Goal: Task Accomplishment & Management: Manage account settings

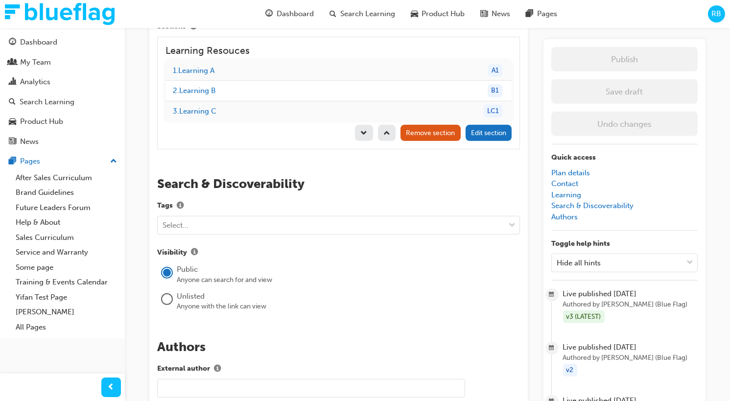
scroll to position [1048, 0]
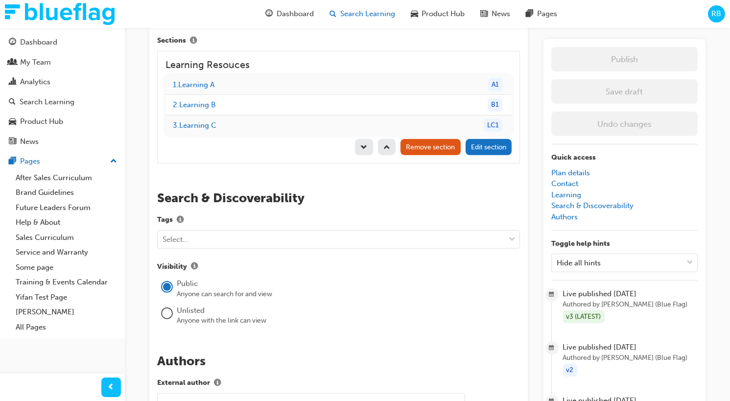
click at [373, 15] on span "Search Learning" at bounding box center [367, 13] width 55 height 11
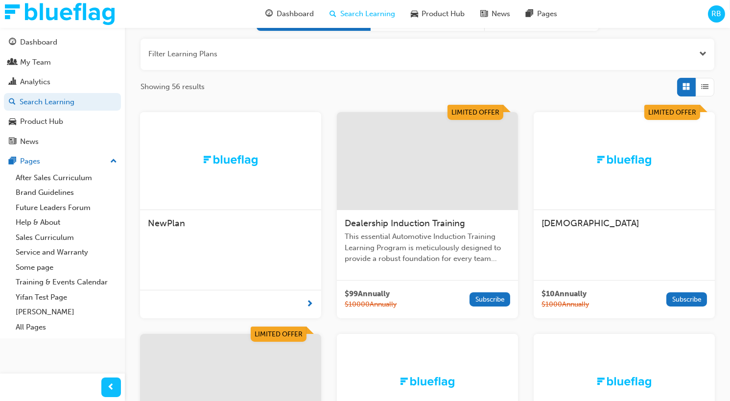
scroll to position [113, 0]
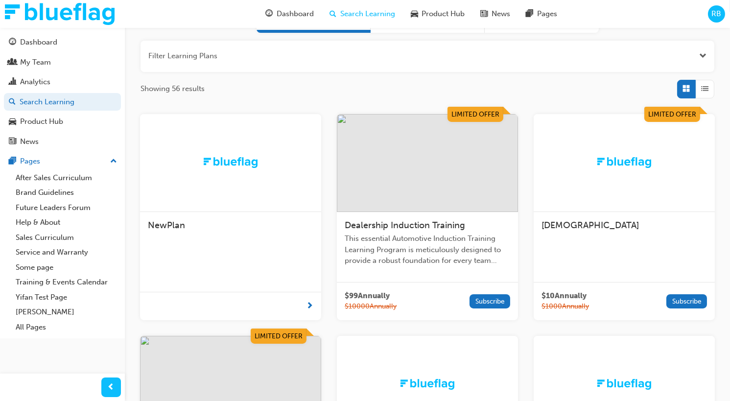
click at [436, 211] on img at bounding box center [427, 163] width 181 height 98
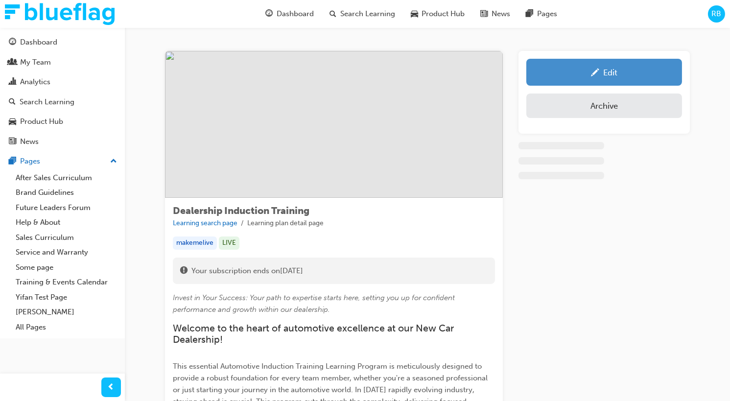
click at [567, 73] on div "Edit" at bounding box center [604, 72] width 141 height 12
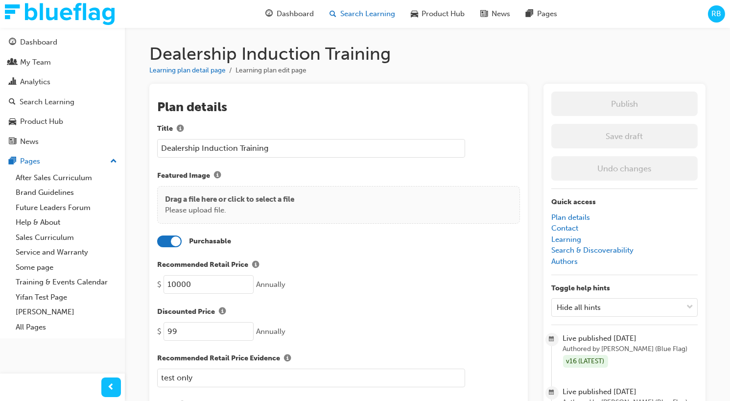
click at [369, 15] on span "Search Learning" at bounding box center [367, 13] width 55 height 11
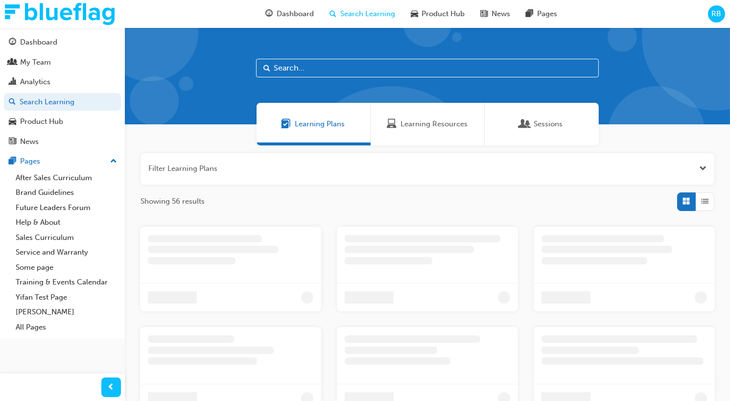
click at [436, 116] on div "Learning Resources" at bounding box center [428, 124] width 114 height 43
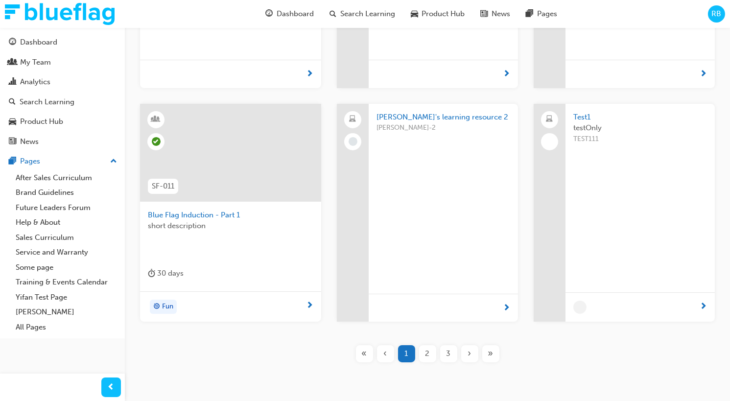
scroll to position [333, 0]
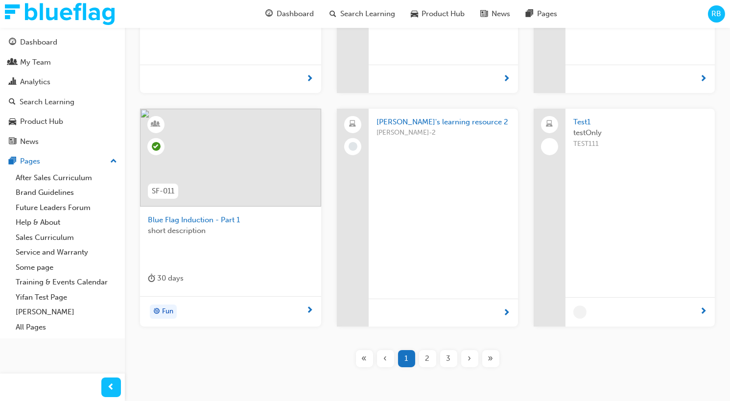
click at [236, 241] on div "short description" at bounding box center [230, 244] width 165 height 39
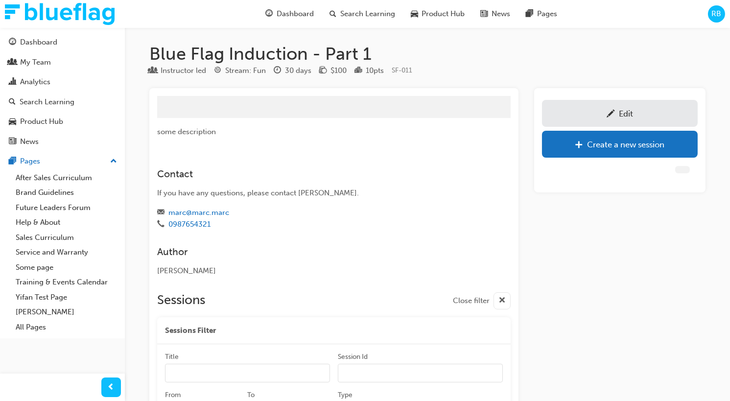
click at [601, 112] on div "Edit" at bounding box center [619, 113] width 141 height 12
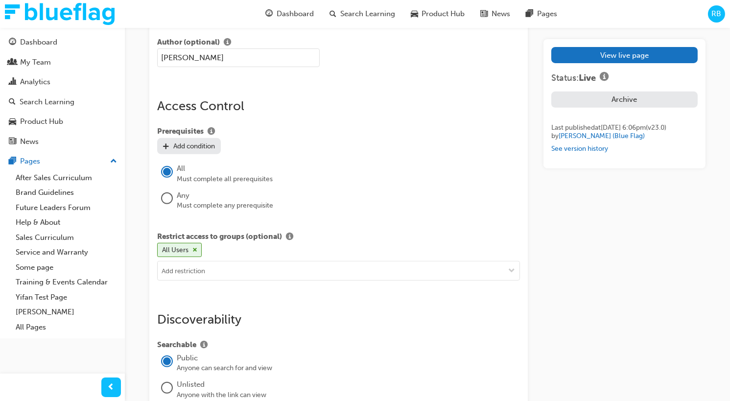
scroll to position [751, 0]
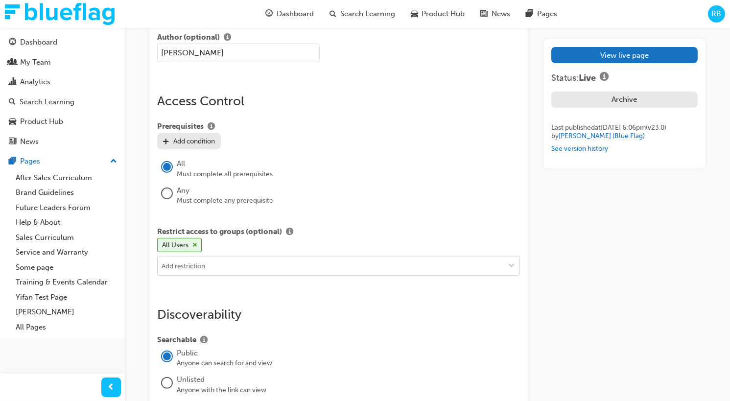
click at [198, 262] on input at bounding box center [339, 265] width 362 height 19
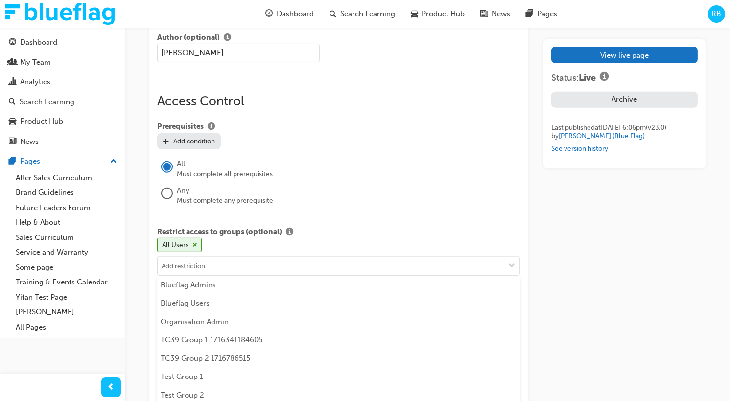
click at [217, 244] on div "All Users" at bounding box center [338, 247] width 363 height 18
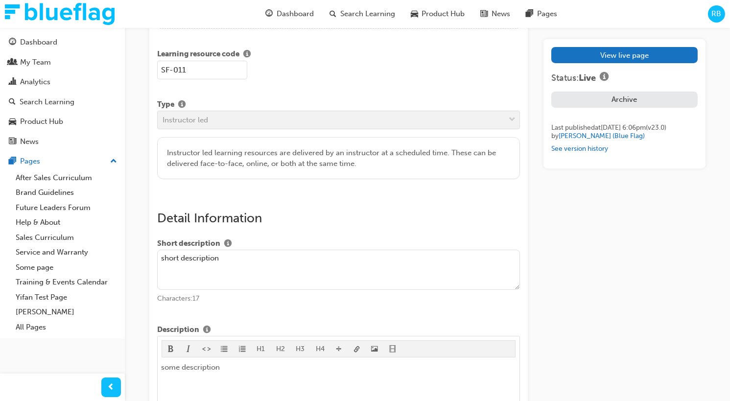
scroll to position [0, 0]
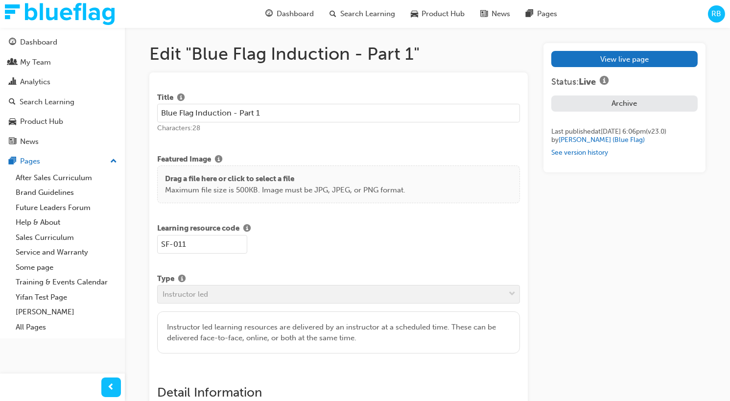
click at [601, 67] on div "View live page Status: Live Archive Last published at [DATE] 6:06pm (v 23 . 0 )…" at bounding box center [624, 104] width 146 height 106
click at [595, 60] on link "View live page" at bounding box center [624, 59] width 146 height 16
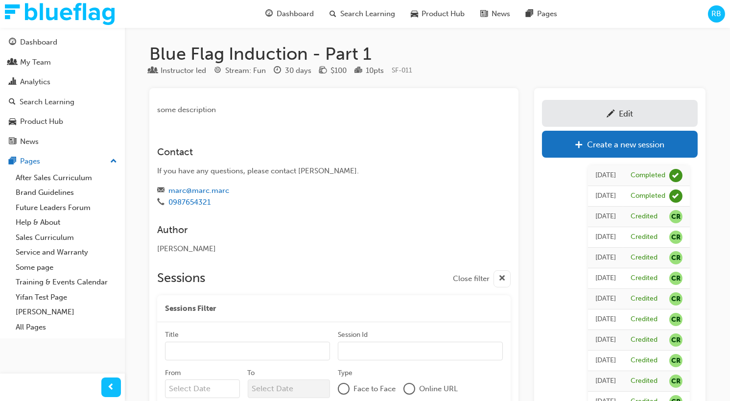
click at [451, 48] on h1 "Blue Flag Induction - Part 1" at bounding box center [427, 54] width 556 height 22
click at [367, 17] on span "Search Learning" at bounding box center [367, 13] width 55 height 11
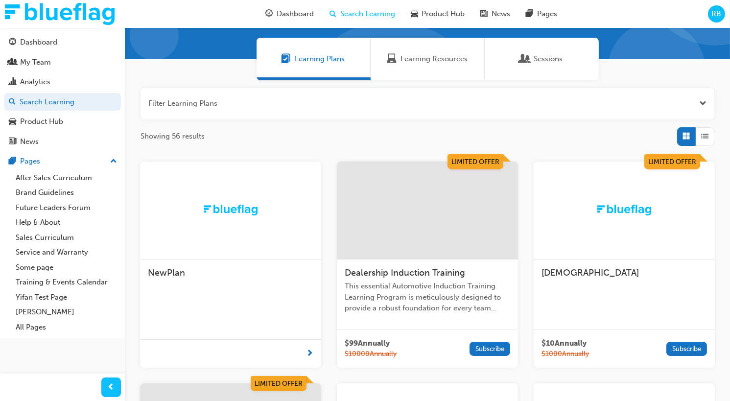
scroll to position [77, 0]
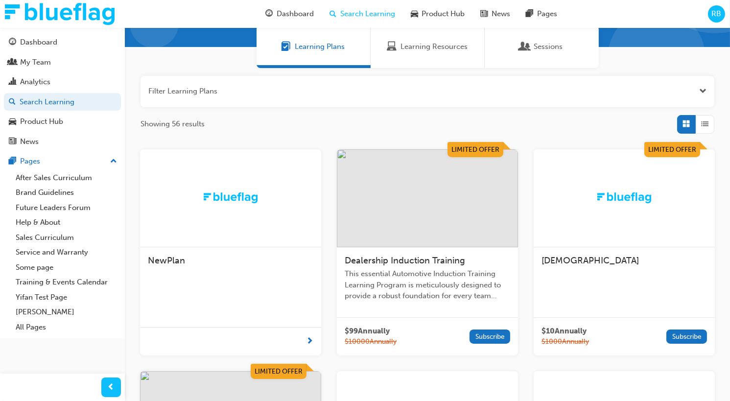
click at [377, 270] on span "This essential Automotive Induction Training Learning Program is meticulously d…" at bounding box center [427, 284] width 165 height 33
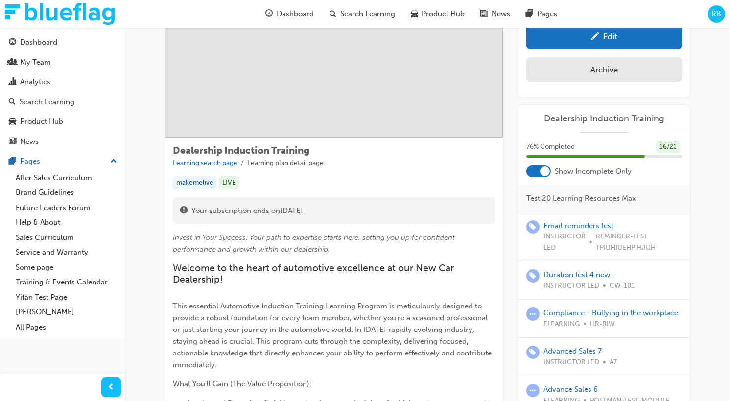
scroll to position [56, 0]
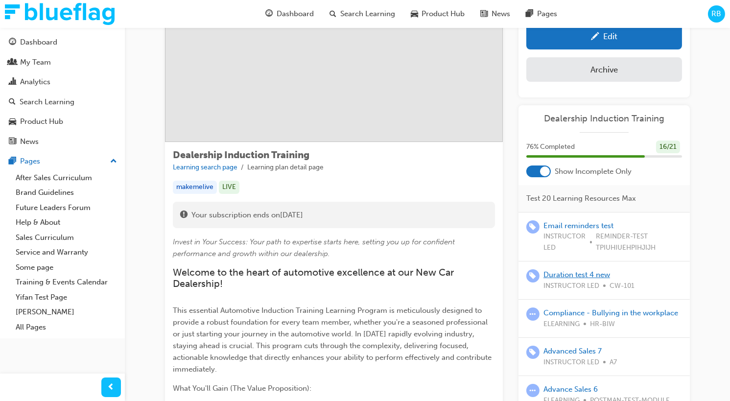
click at [564, 271] on link "Duration test 4 new" at bounding box center [576, 274] width 67 height 9
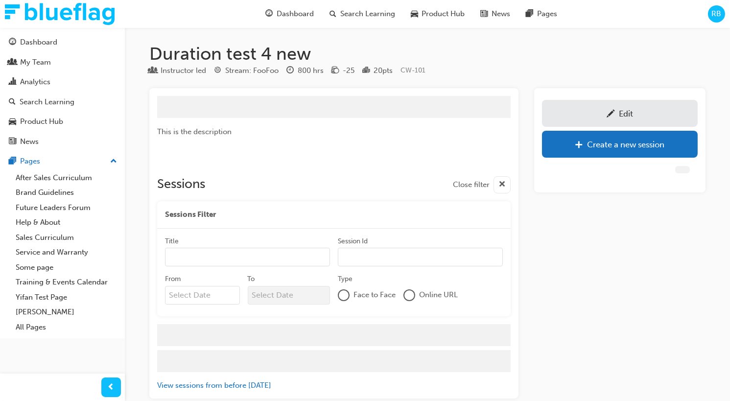
click at [619, 115] on div "Edit" at bounding box center [626, 114] width 14 height 10
click at [618, 122] on link "Edit" at bounding box center [620, 113] width 156 height 27
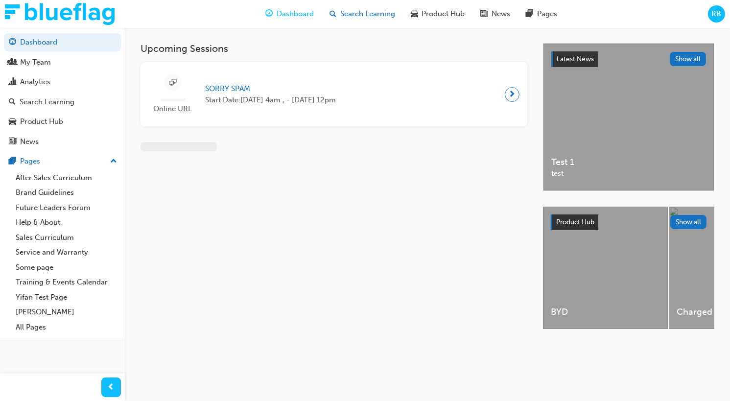
click at [362, 13] on span "Search Learning" at bounding box center [367, 13] width 55 height 11
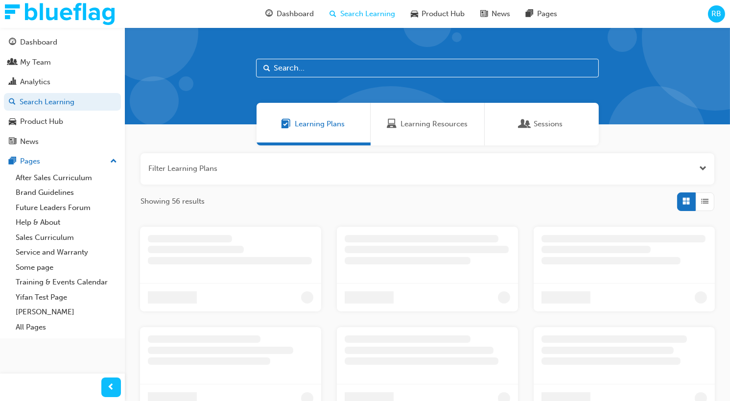
click at [424, 140] on div "Learning Resources" at bounding box center [428, 124] width 114 height 43
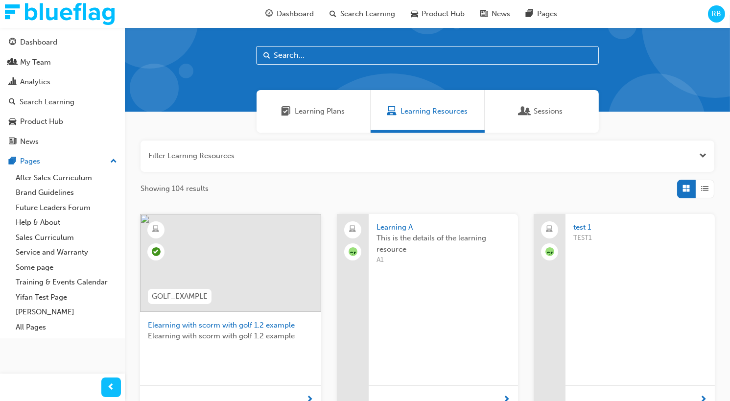
scroll to position [20, 0]
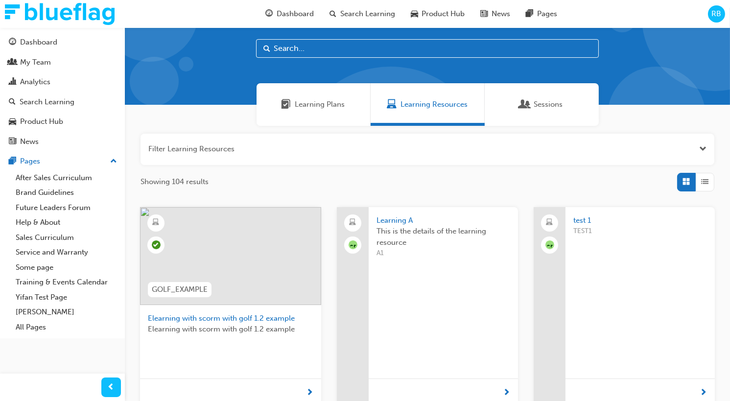
click at [338, 114] on div "Learning Plans" at bounding box center [313, 104] width 114 height 43
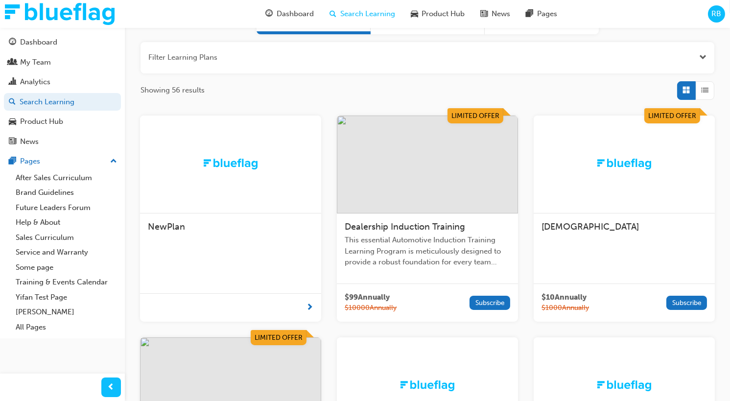
scroll to position [114, 0]
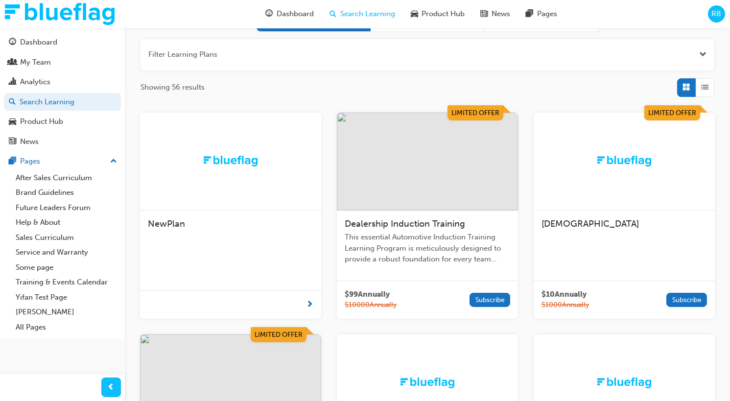
click at [413, 242] on span "This essential Automotive Induction Training Learning Program is meticulously d…" at bounding box center [427, 248] width 165 height 33
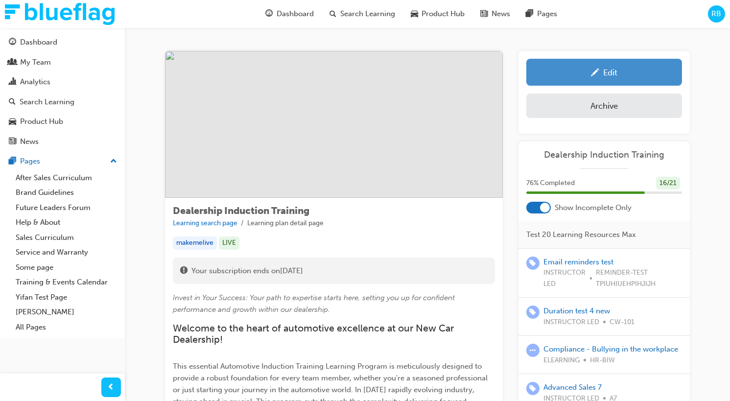
click at [573, 75] on div "Edit" at bounding box center [604, 72] width 141 height 12
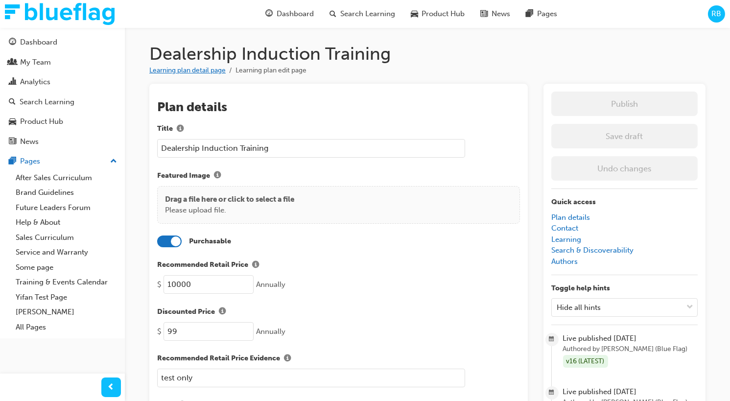
click at [189, 72] on link "Learning plan detail page" at bounding box center [187, 70] width 76 height 8
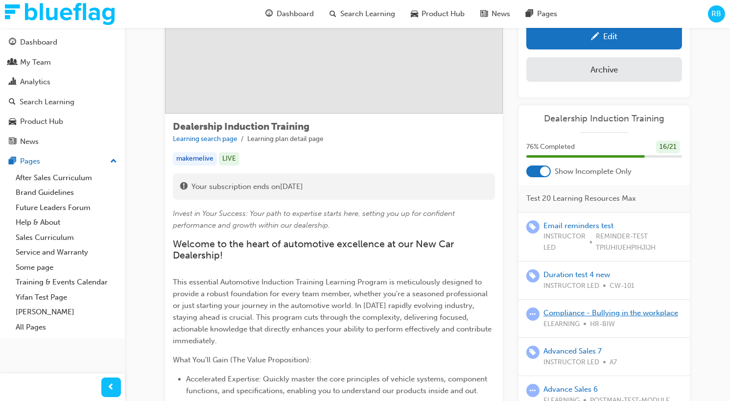
scroll to position [94, 0]
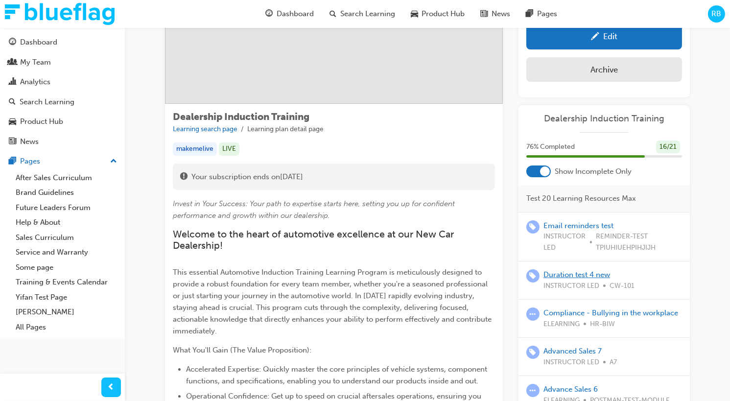
click at [573, 272] on link "Duration test 4 new" at bounding box center [576, 274] width 67 height 9
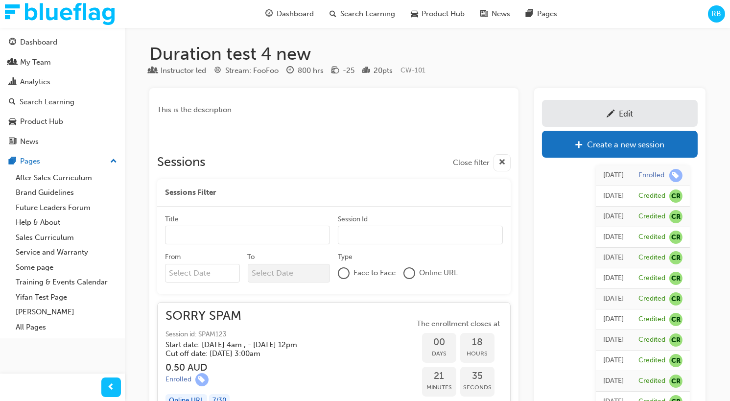
click at [578, 113] on div "Edit" at bounding box center [619, 113] width 141 height 12
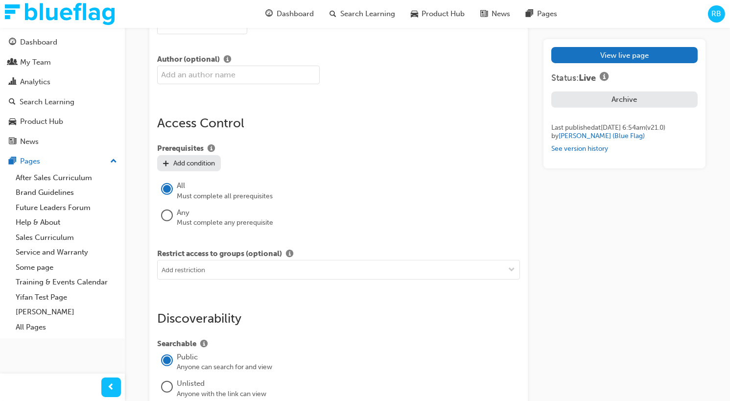
scroll to position [725, 0]
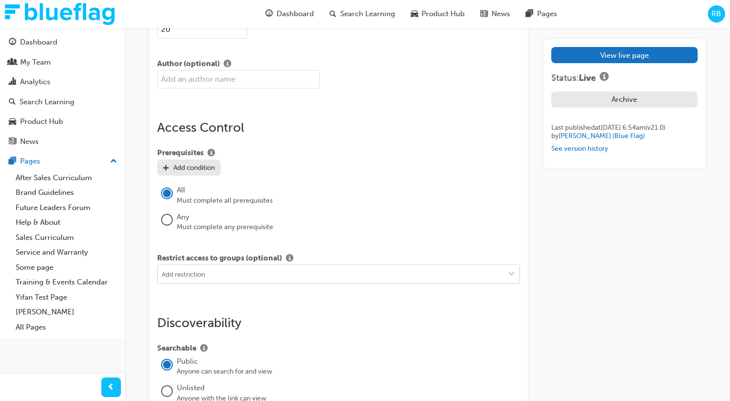
click at [247, 274] on input at bounding box center [339, 274] width 362 height 19
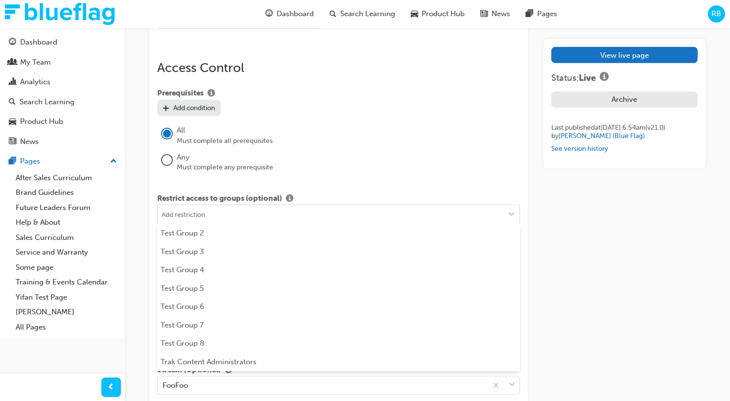
scroll to position [125, 0]
click at [594, 241] on div "View live page Status: Live Archive Last published at [DATE] 6:54am (v 21 . 0 )…" at bounding box center [624, 115] width 162 height 1715
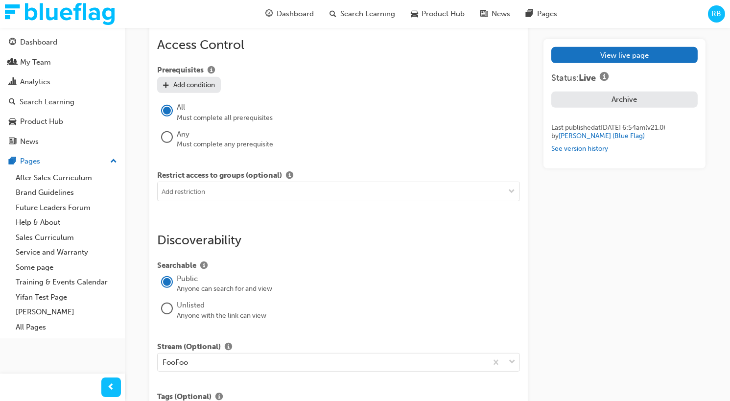
scroll to position [814, 0]
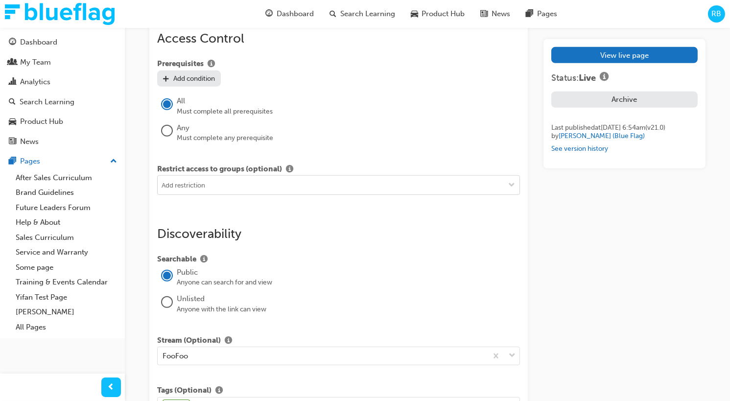
click at [323, 183] on input at bounding box center [339, 185] width 362 height 19
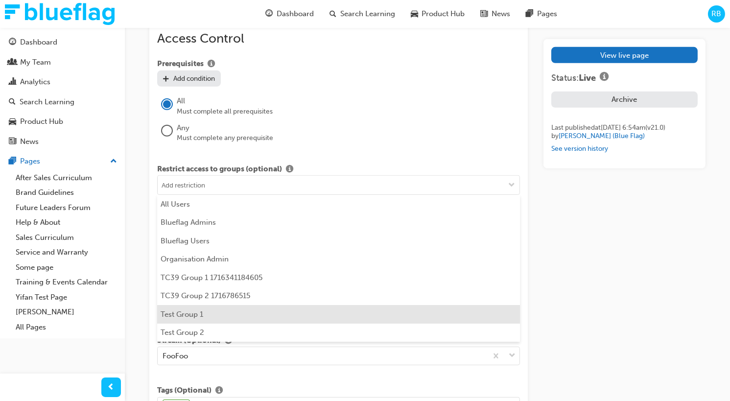
click at [285, 307] on li "Test Group 1" at bounding box center [338, 314] width 363 height 19
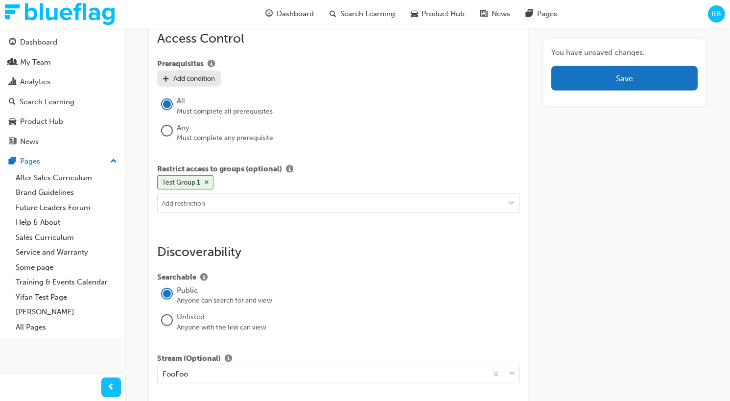
click at [348, 224] on div "Title Duration test 4 new Characters: 19 Featured Image Drag a file here or cli…" at bounding box center [338, 110] width 378 height 1704
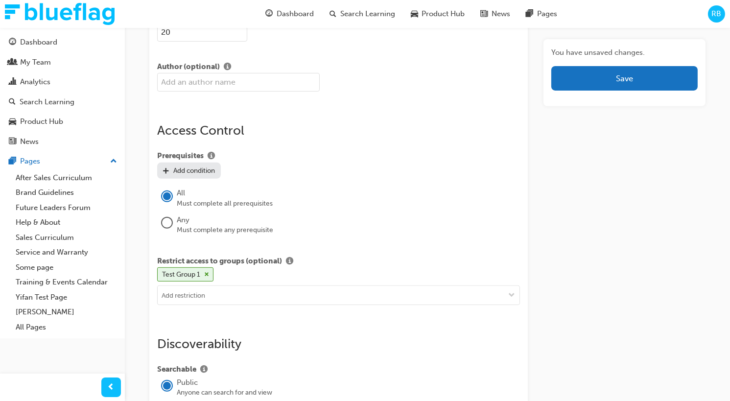
scroll to position [720, 0]
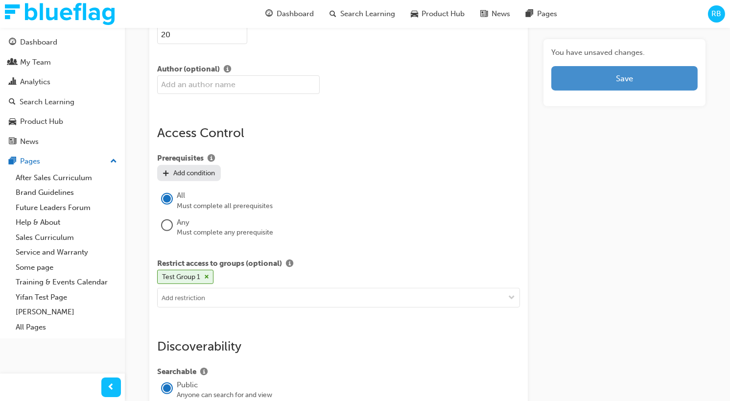
click at [581, 74] on button "Save" at bounding box center [624, 78] width 146 height 24
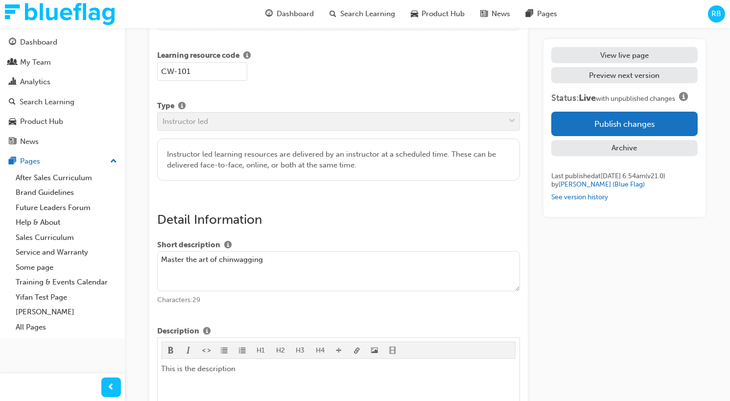
scroll to position [0, 0]
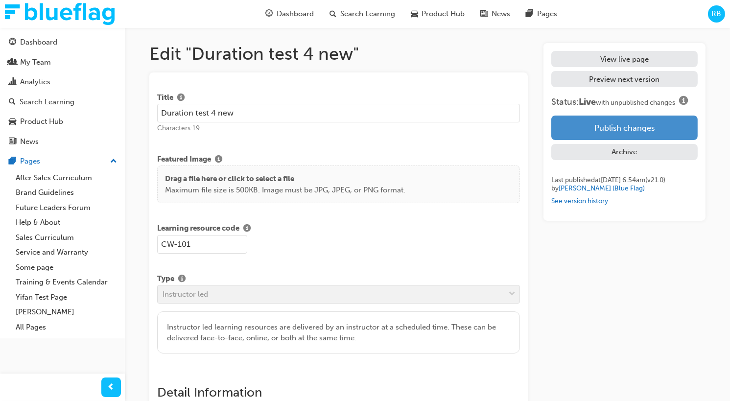
click at [576, 129] on button "Publish changes" at bounding box center [624, 128] width 146 height 24
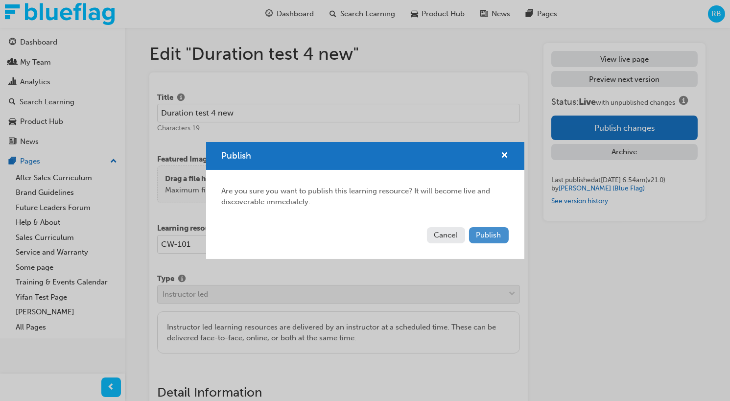
click at [487, 234] on span "Publish" at bounding box center [488, 235] width 25 height 9
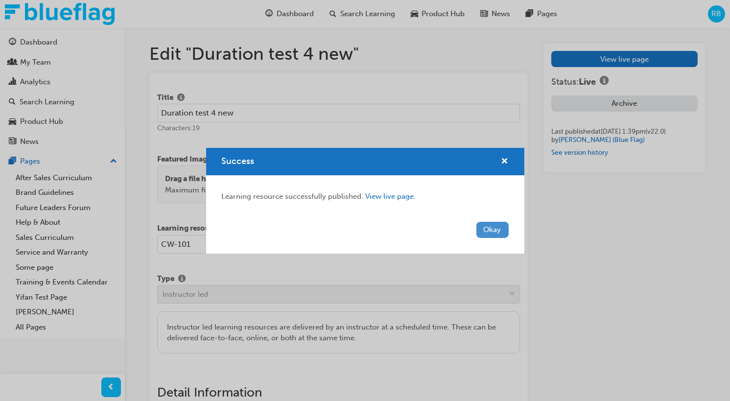
click at [488, 227] on button "Okay" at bounding box center [492, 230] width 32 height 16
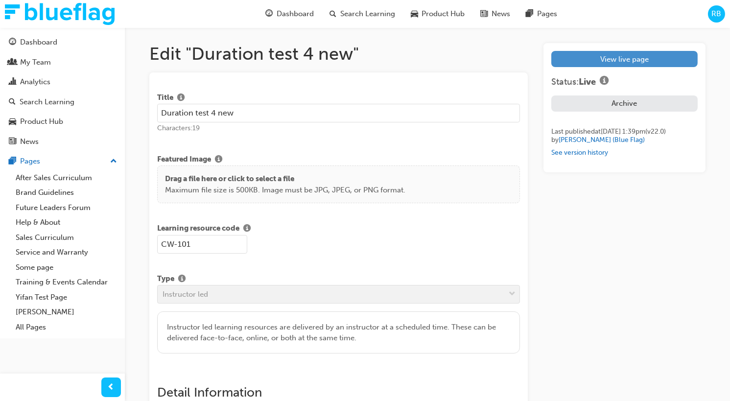
click at [593, 64] on link "View live page" at bounding box center [624, 59] width 146 height 16
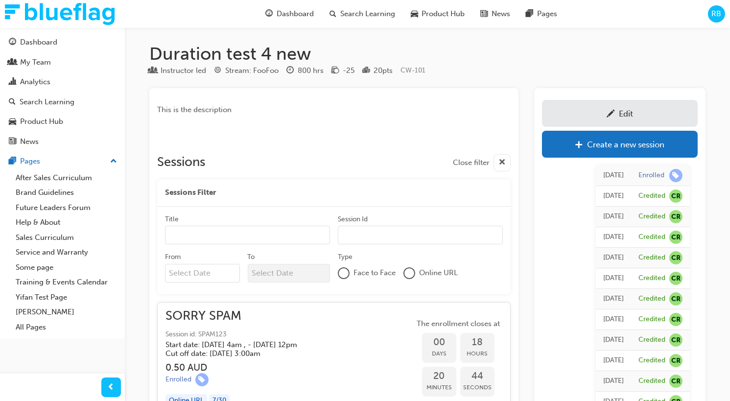
click at [715, 19] on span "RB" at bounding box center [716, 13] width 10 height 11
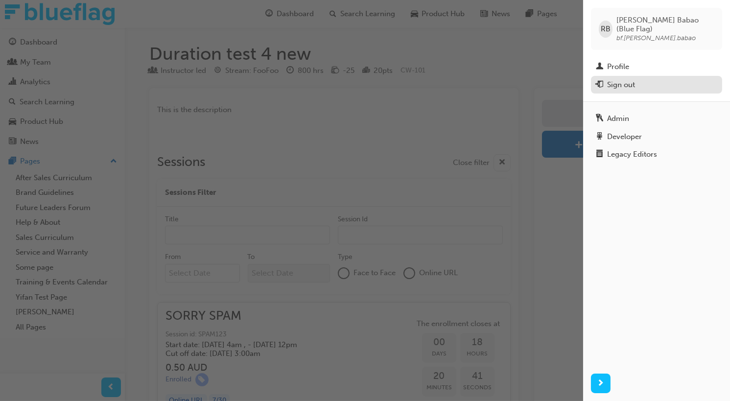
click at [633, 80] on div "Sign out" at bounding box center [621, 84] width 28 height 11
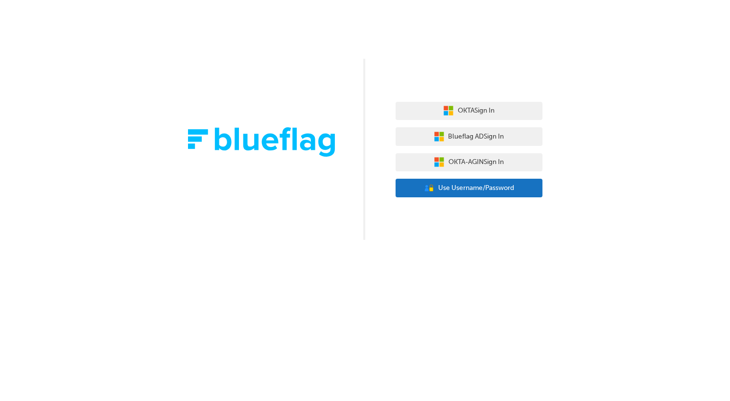
click at [464, 184] on span "Use Username/Password" at bounding box center [476, 188] width 76 height 11
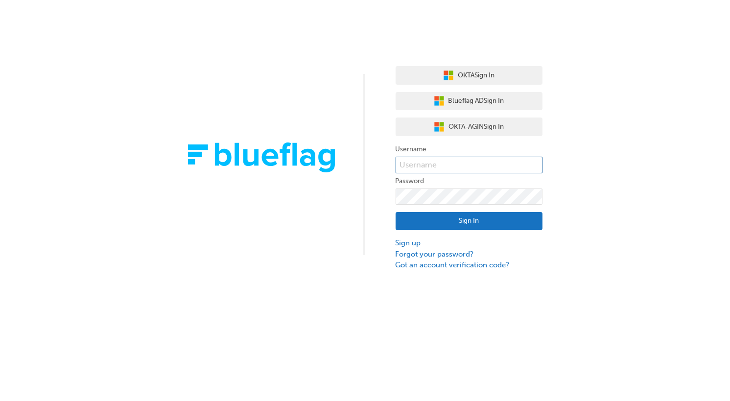
click at [399, 171] on input "text" at bounding box center [468, 165] width 147 height 17
type input "bf.[PERSON_NAME].babao+normal"
click at [530, 213] on button "Sign In" at bounding box center [468, 221] width 147 height 19
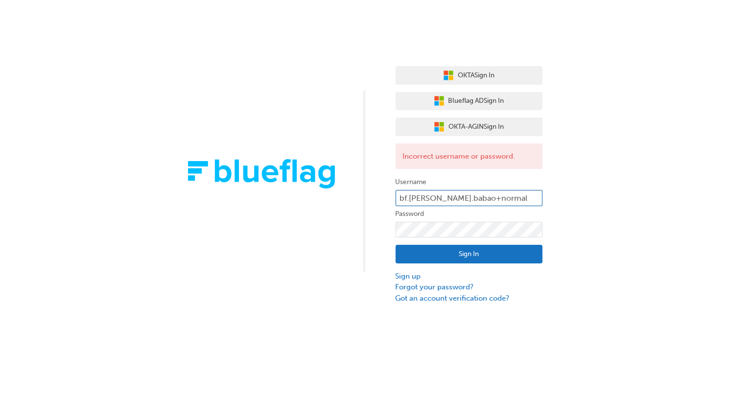
click at [500, 201] on input "bf.[PERSON_NAME].babao+normal" at bounding box center [468, 198] width 147 height 17
click at [514, 251] on button "Sign In" at bounding box center [468, 254] width 147 height 19
click at [505, 201] on input "bf.[PERSON_NAME].babao+normal" at bounding box center [468, 198] width 147 height 17
type input "bf.roby.babao"
click at [498, 262] on button "Sign In" at bounding box center [468, 254] width 147 height 19
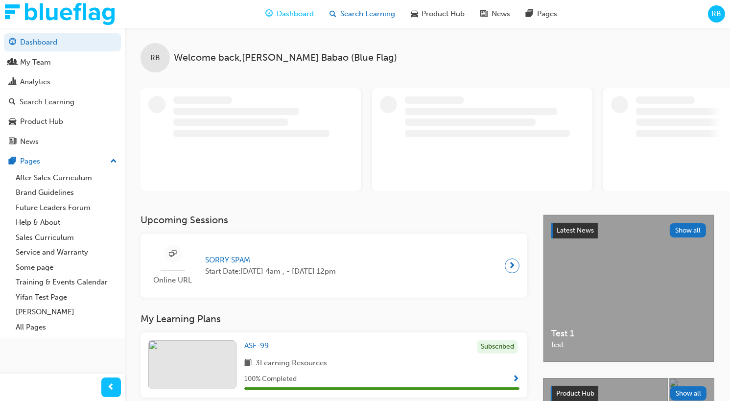
click at [377, 21] on div "Search Learning" at bounding box center [362, 14] width 81 height 20
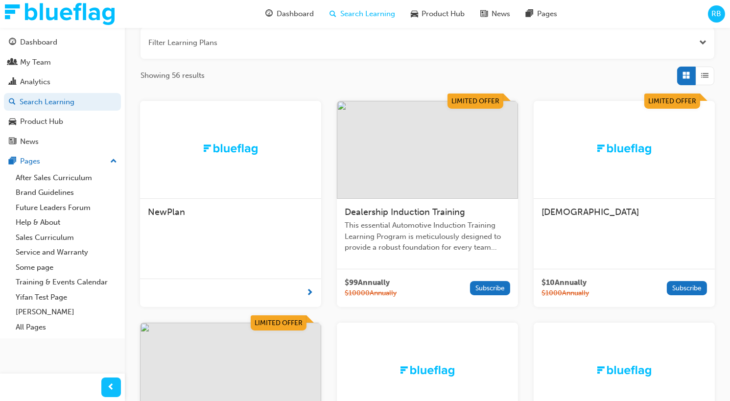
scroll to position [127, 0]
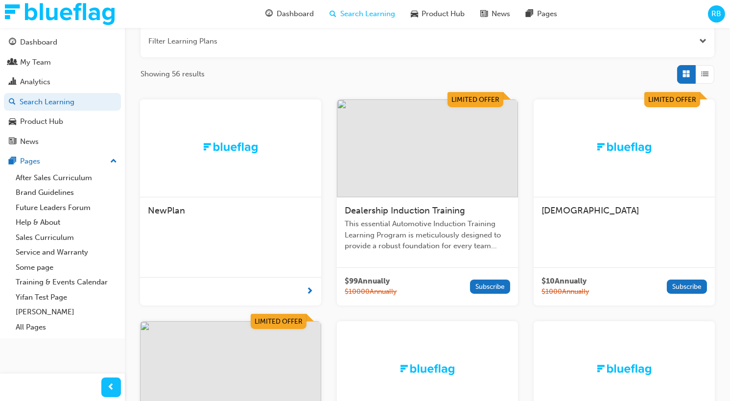
click at [417, 210] on span "Dealership Induction Training" at bounding box center [405, 210] width 120 height 11
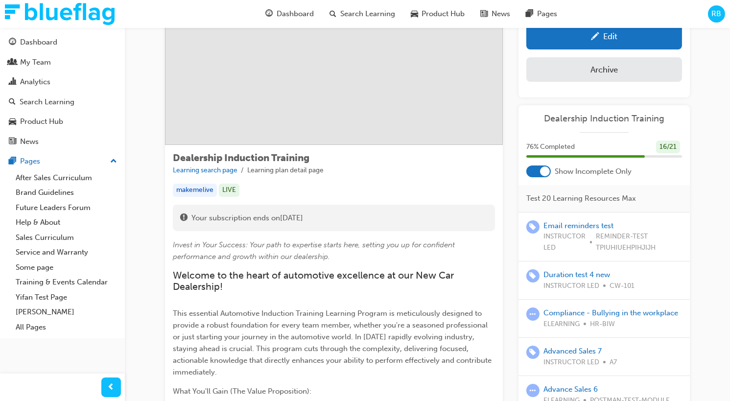
scroll to position [66, 0]
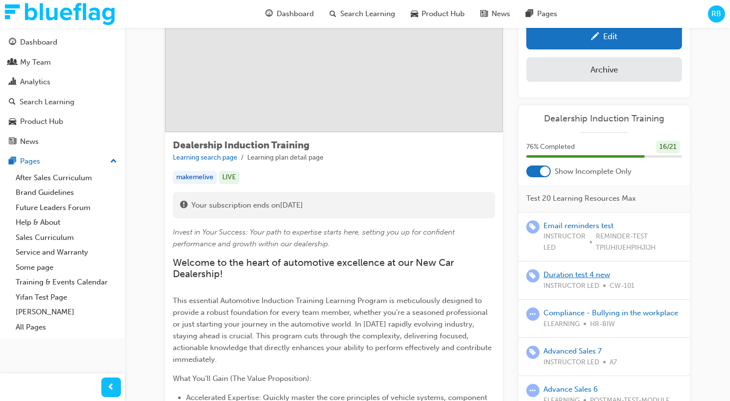
click at [580, 274] on link "Duration test 4 new" at bounding box center [576, 274] width 67 height 9
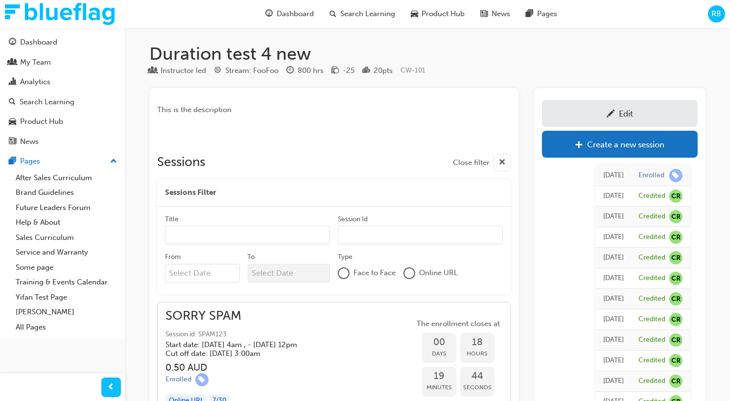
click at [557, 123] on link "Edit" at bounding box center [620, 113] width 156 height 27
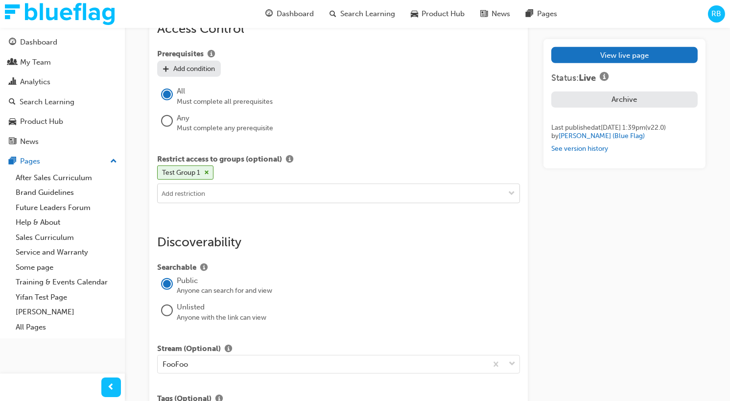
scroll to position [811, 0]
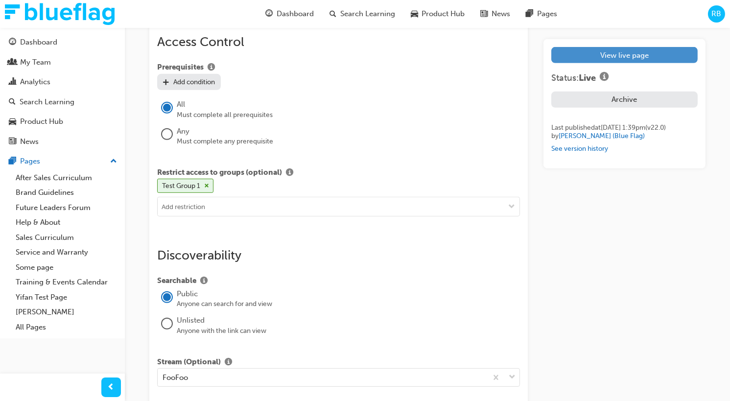
click at [587, 52] on link "View live page" at bounding box center [624, 55] width 146 height 16
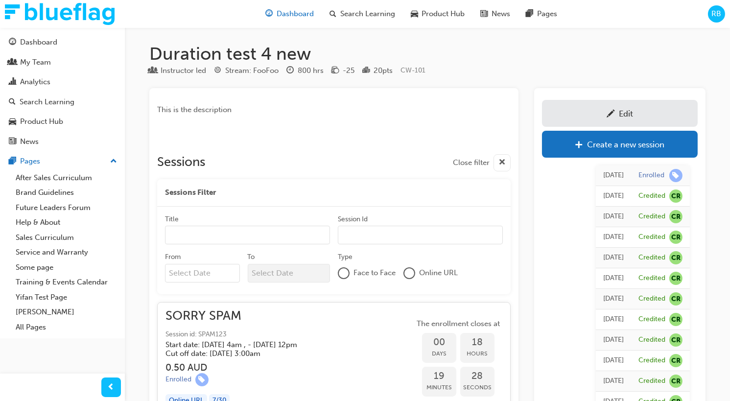
click at [308, 18] on span "Dashboard" at bounding box center [295, 13] width 37 height 11
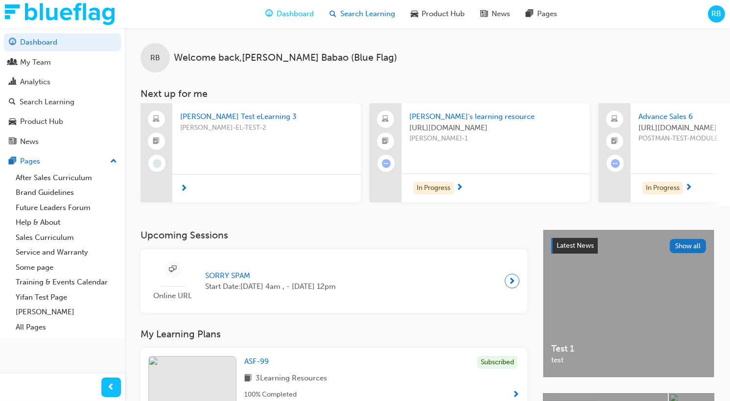
click at [368, 19] on span "Search Learning" at bounding box center [367, 13] width 55 height 11
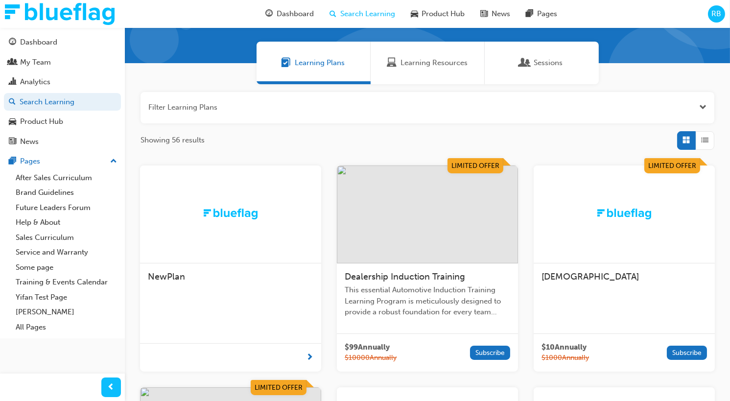
scroll to position [37, 0]
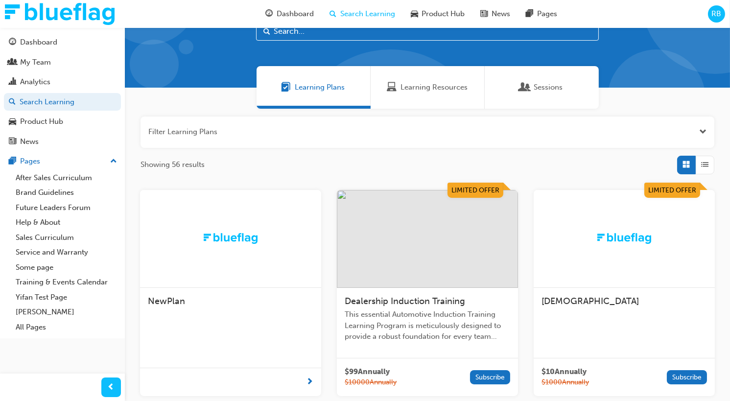
click at [437, 297] on span "Dealership Induction Training" at bounding box center [405, 301] width 120 height 11
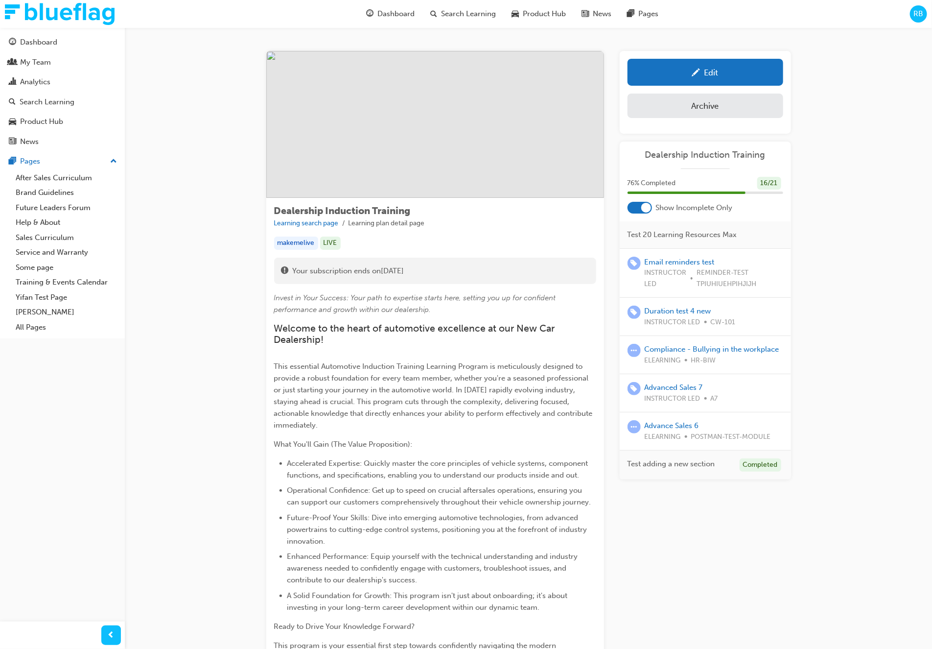
drag, startPoint x: 852, startPoint y: 125, endPoint x: 877, endPoint y: 62, distance: 67.9
click at [729, 125] on div "Dealership Induction Training Learning search page Learning plan detail page De…" at bounding box center [528, 376] width 807 height 698
click at [729, 10] on span "RB" at bounding box center [918, 13] width 10 height 11
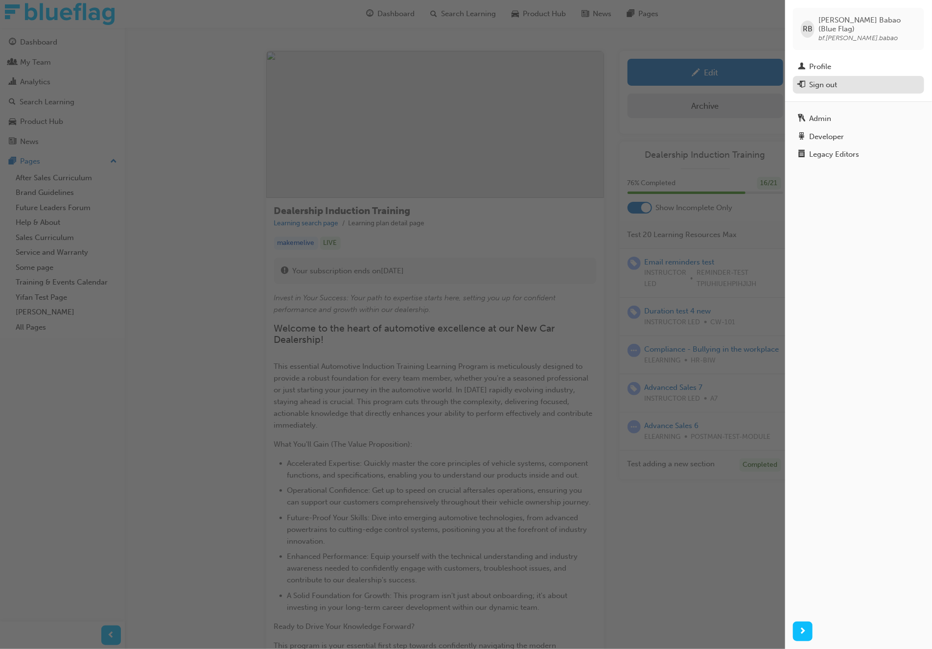
click at [729, 80] on div "Sign out" at bounding box center [858, 85] width 121 height 12
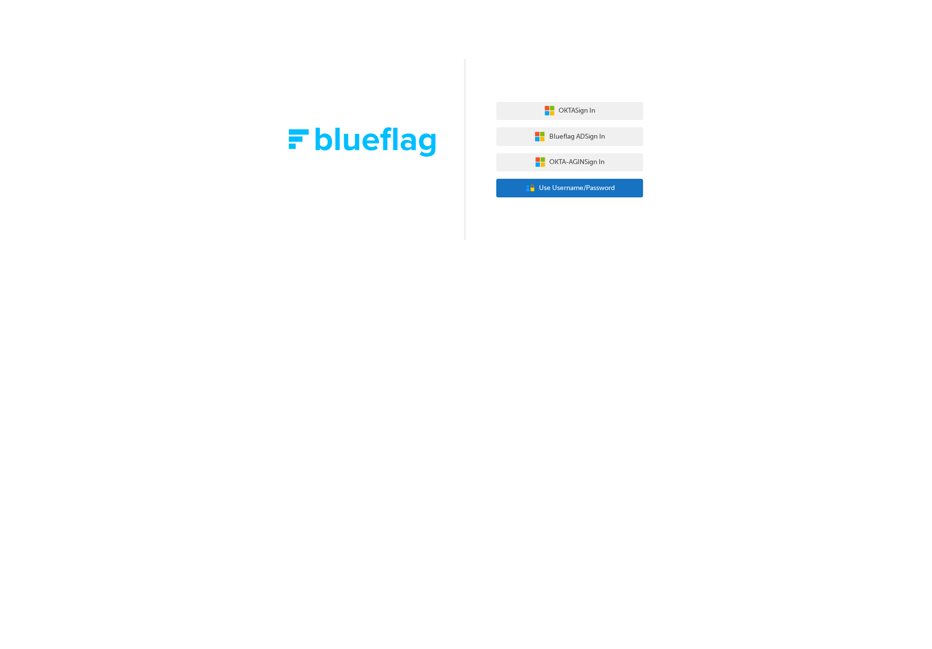
click at [590, 187] on span "Use Username/Password" at bounding box center [577, 188] width 76 height 11
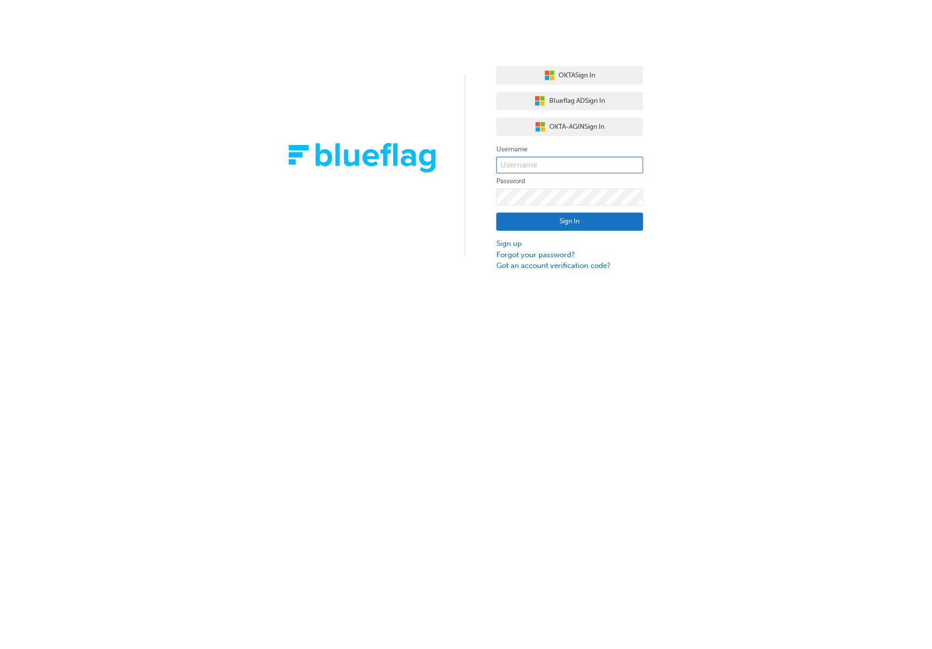
click at [598, 170] on input "text" at bounding box center [569, 165] width 147 height 17
type input "bf.[PERSON_NAME].babao+normal"
click at [572, 221] on button "Sign In" at bounding box center [569, 221] width 147 height 19
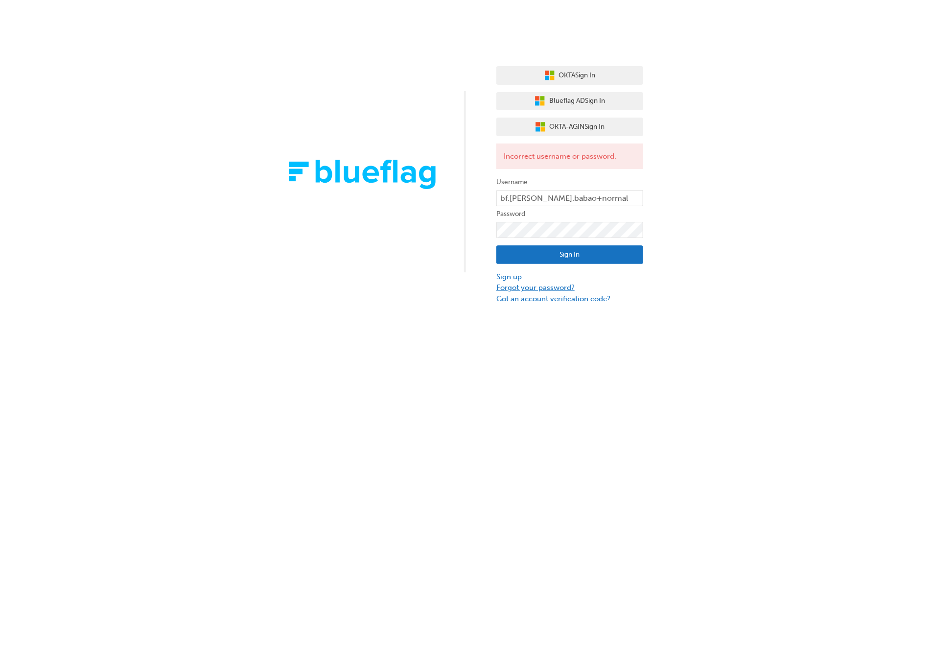
click at [531, 288] on link "Forgot your password?" at bounding box center [569, 287] width 147 height 11
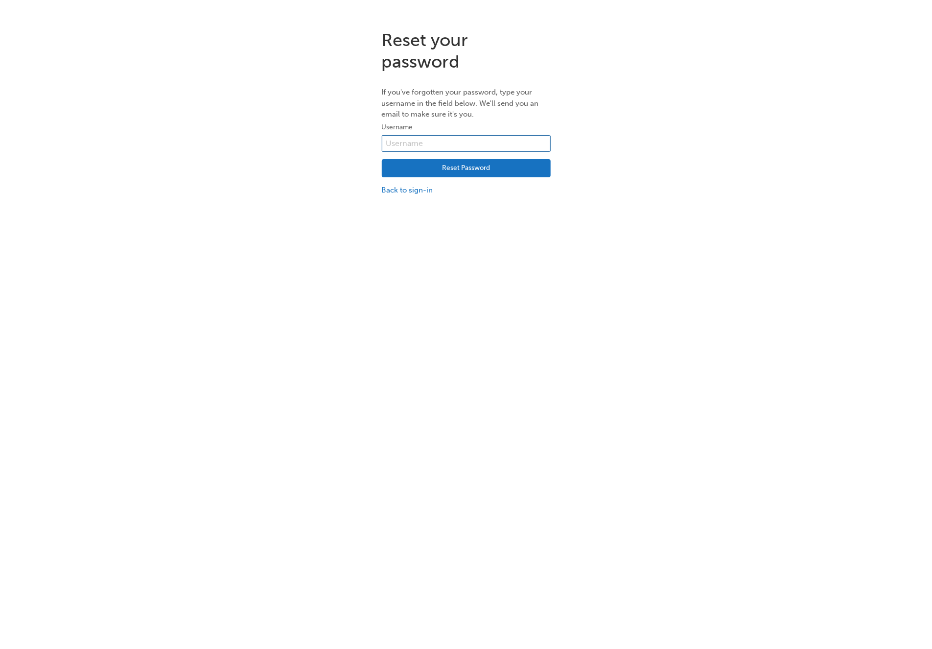
click at [447, 142] on input "text" at bounding box center [466, 143] width 169 height 17
type input "[PERSON_NAME][EMAIL_ADDRESS][DOMAIN_NAME]"
click at [422, 189] on link "Back to sign-in" at bounding box center [466, 190] width 169 height 11
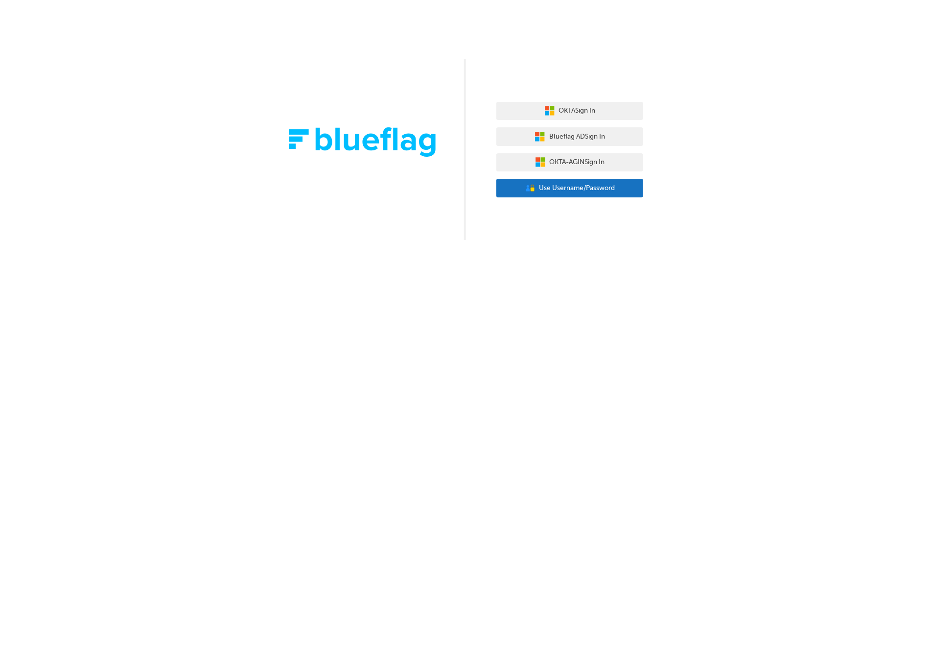
click at [575, 189] on span "Use Username/Password" at bounding box center [577, 188] width 76 height 11
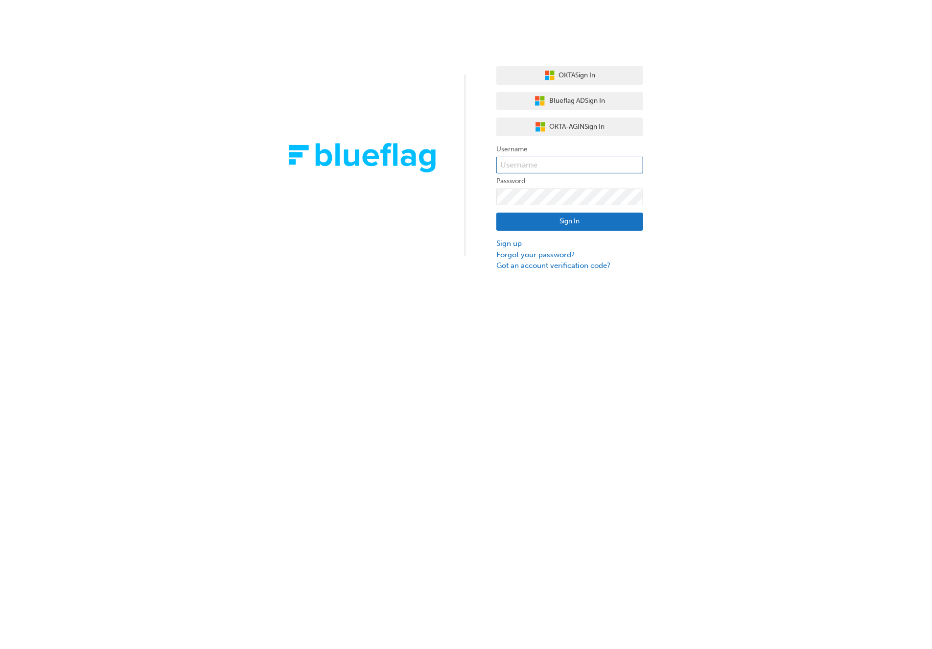
click at [526, 169] on input "text" at bounding box center [569, 165] width 147 height 17
type input "bf.roby.babao+normal13"
click at [571, 215] on button "Sign In" at bounding box center [569, 221] width 147 height 19
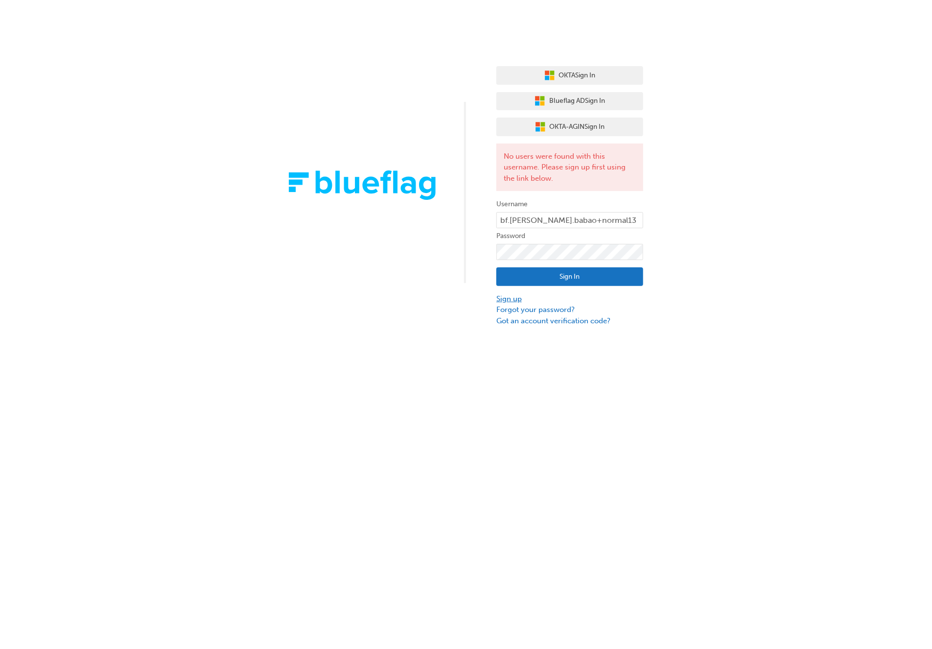
click at [512, 298] on link "Sign up" at bounding box center [569, 298] width 147 height 11
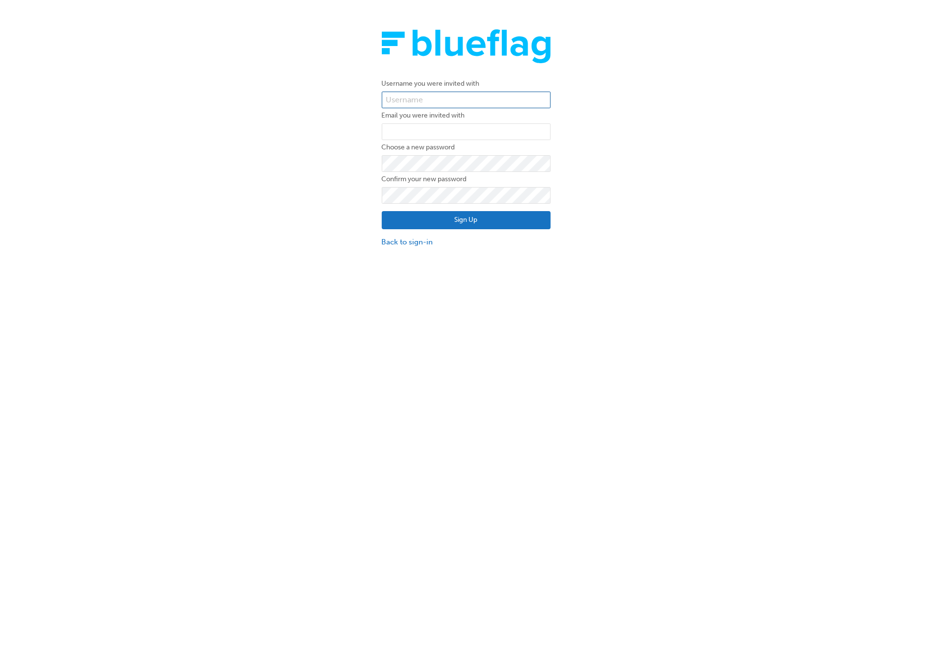
click at [467, 95] on input "text" at bounding box center [466, 100] width 169 height 17
drag, startPoint x: 718, startPoint y: 290, endPoint x: 615, endPoint y: 276, distance: 103.8
click at [712, 290] on div "Username you were invited with Email you were invited with Choose a new passwor…" at bounding box center [466, 346] width 932 height 649
click at [430, 241] on link "Back to sign-in" at bounding box center [466, 241] width 169 height 11
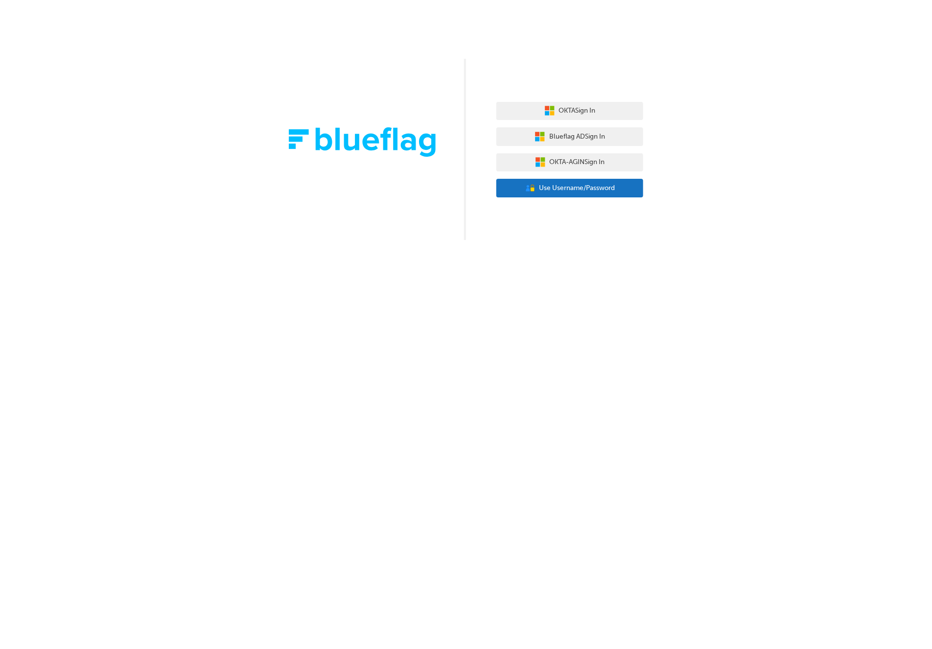
click at [562, 186] on span "Use Username/Password" at bounding box center [577, 188] width 76 height 11
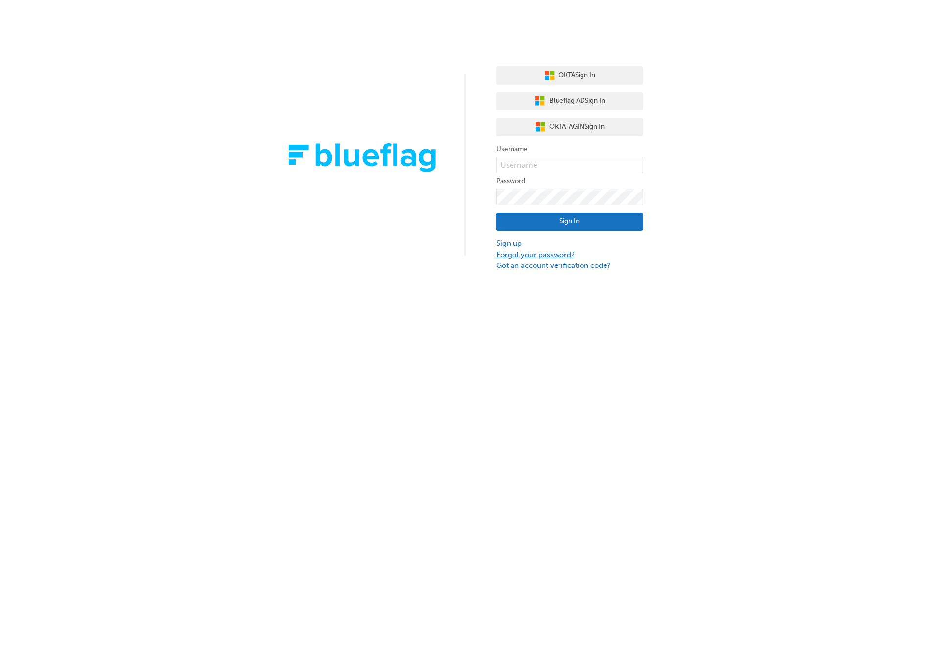
click at [545, 255] on link "Forgot your password?" at bounding box center [569, 254] width 147 height 11
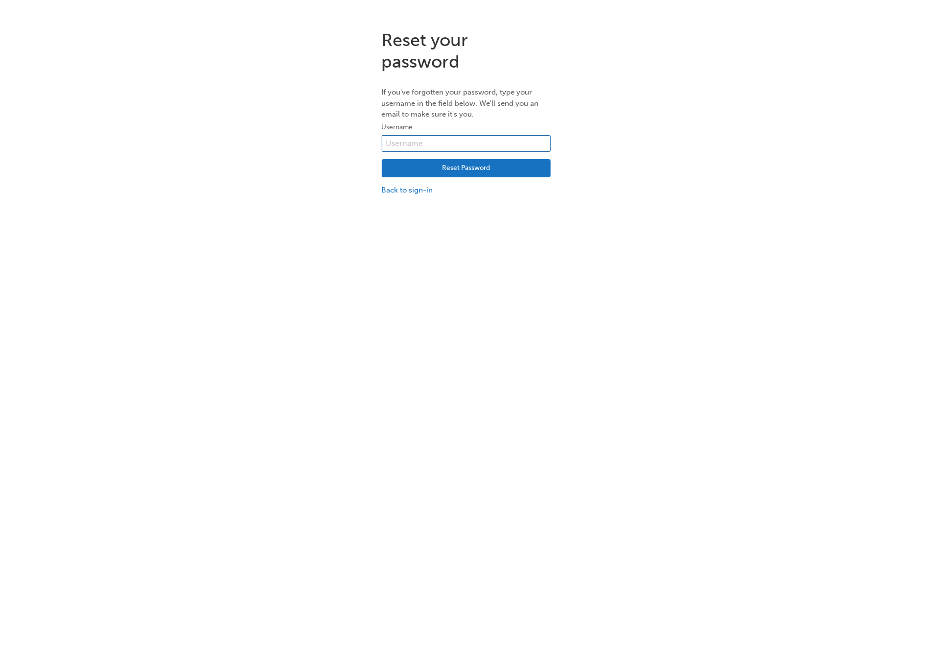
click at [458, 142] on input "text" at bounding box center [466, 143] width 169 height 17
click at [623, 267] on div "Reset your password If you've forgotten your password, type your username in th…" at bounding box center [466, 346] width 932 height 649
click at [410, 192] on link "Back to sign-in" at bounding box center [466, 190] width 169 height 11
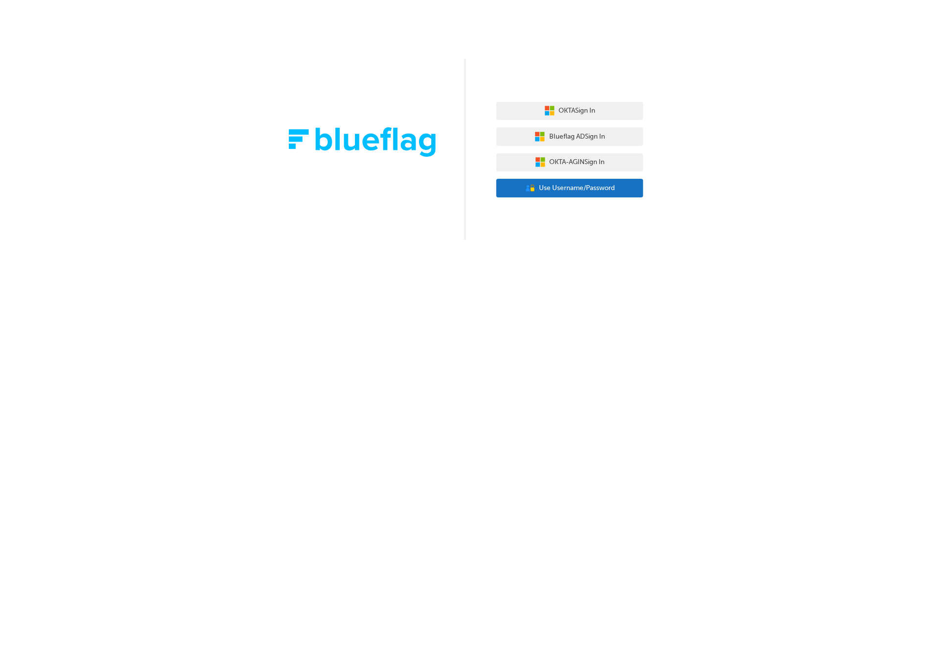
click at [580, 191] on span "Use Username/Password" at bounding box center [577, 188] width 76 height 11
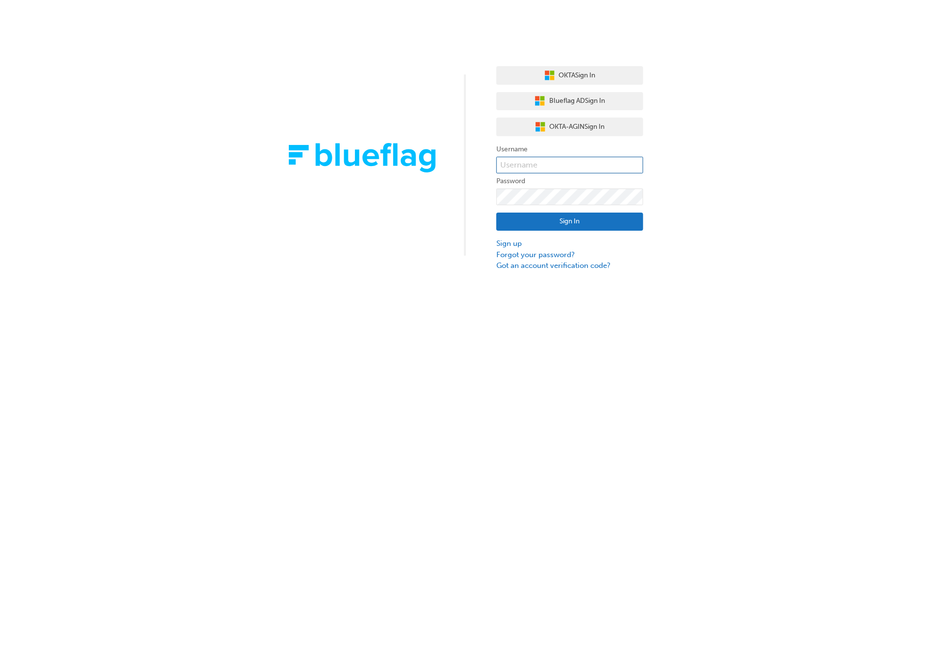
click at [557, 166] on input "text" at bounding box center [569, 165] width 147 height 17
click at [557, 163] on input "text" at bounding box center [569, 165] width 147 height 17
type input "bf"
click at [610, 269] on link "Got an account verification code?" at bounding box center [569, 265] width 147 height 11
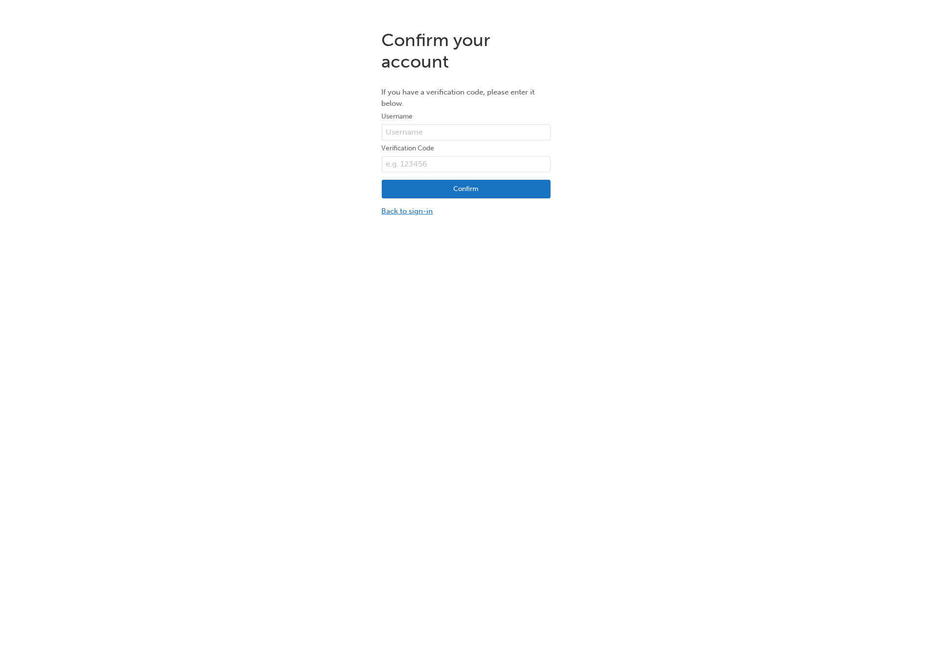
click at [405, 209] on link "Back to sign-in" at bounding box center [466, 211] width 169 height 11
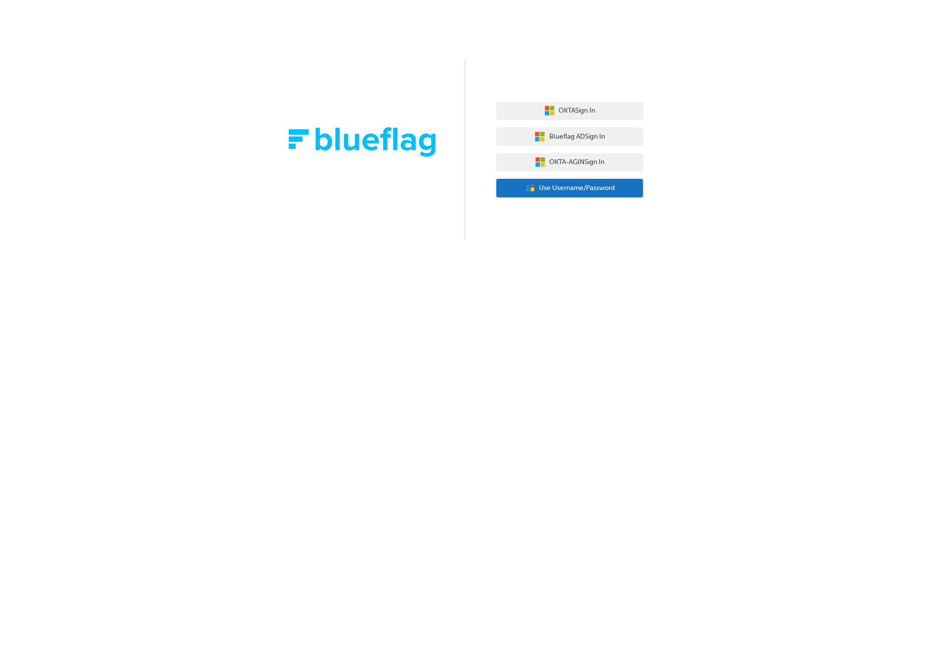
click at [563, 190] on span "Use Username/Password" at bounding box center [577, 188] width 76 height 11
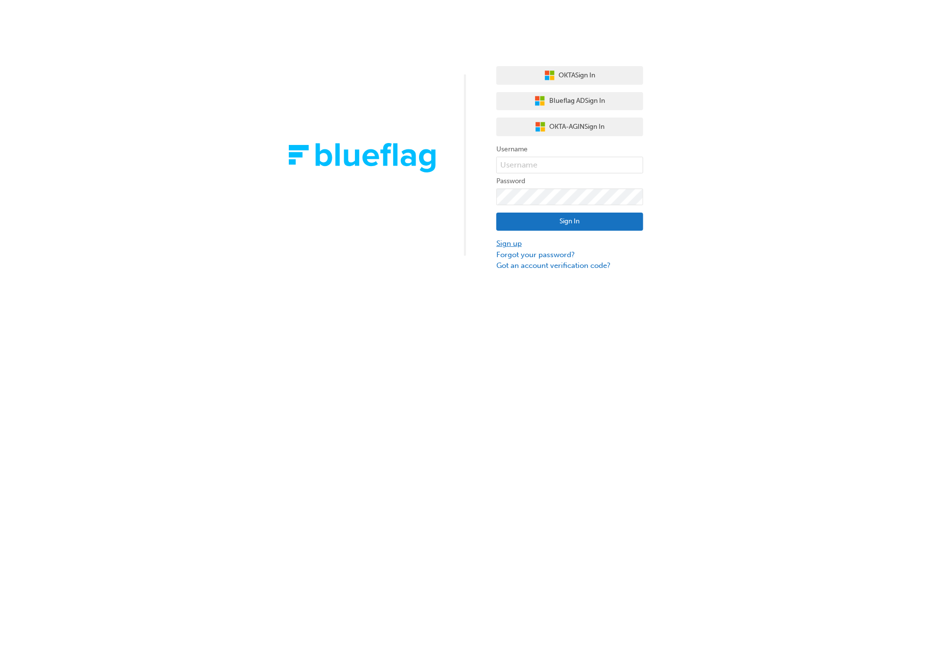
click at [512, 242] on link "Sign up" at bounding box center [569, 243] width 147 height 11
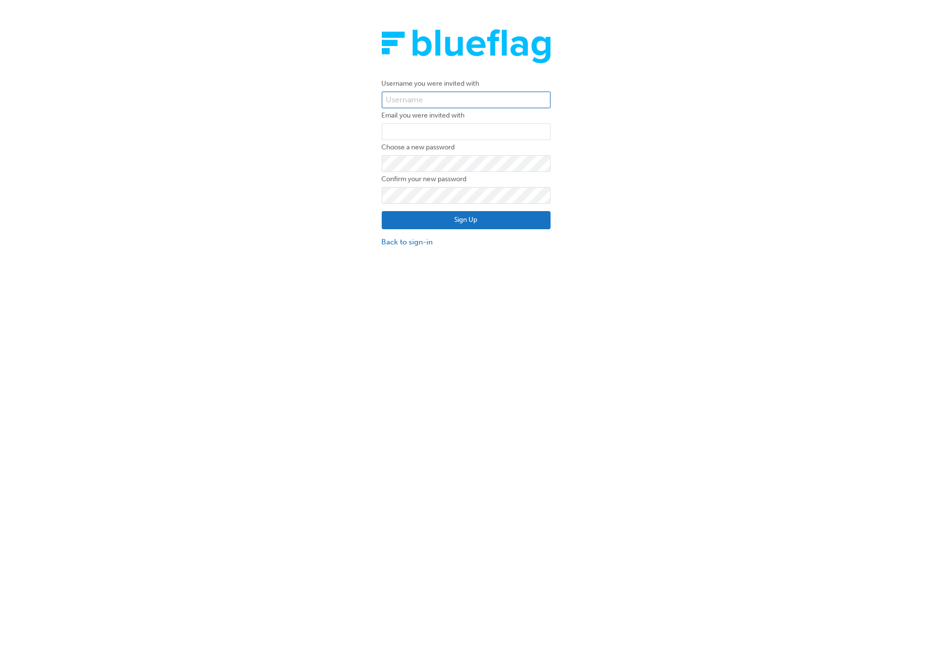
click at [414, 107] on input "text" at bounding box center [466, 100] width 169 height 17
type input "bf.roby.babao+normal13"
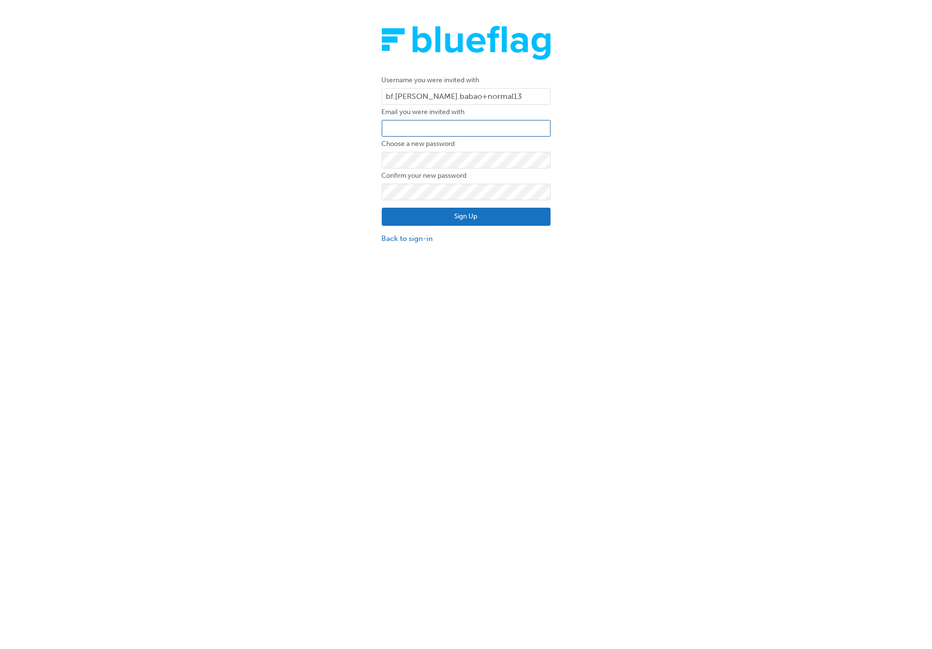
click at [476, 129] on input "email" at bounding box center [466, 128] width 169 height 17
click at [481, 126] on input "email" at bounding box center [466, 128] width 169 height 17
click at [505, 129] on input "bf.roby.babao+normal" at bounding box center [466, 128] width 169 height 17
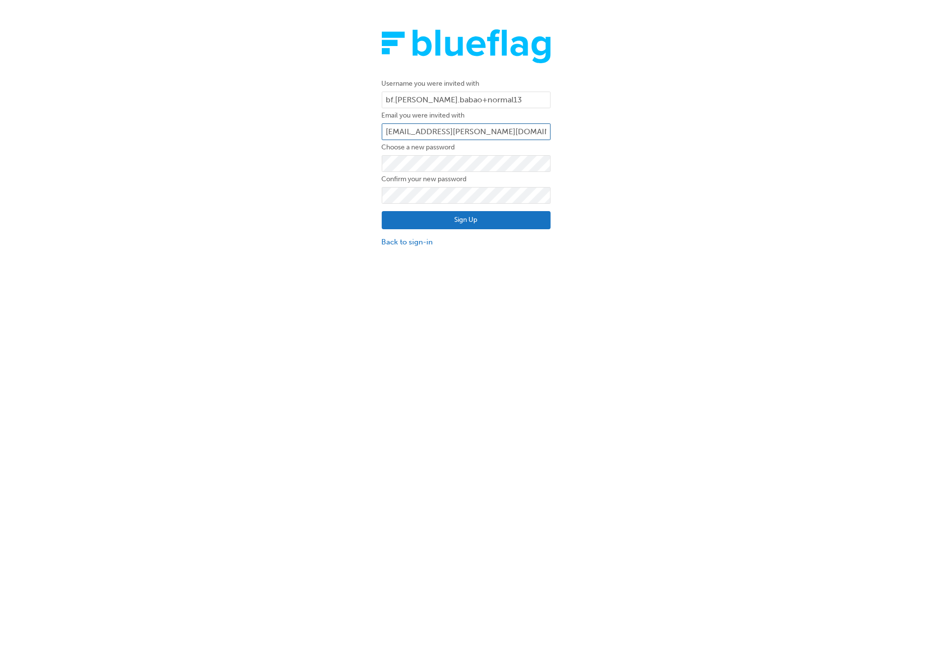
type input "bf.roby.babao+normal13@blueflag.com.au"
drag, startPoint x: 674, startPoint y: 189, endPoint x: 564, endPoint y: 224, distance: 115.6
click at [673, 190] on div "Username you were invited with bf.roby.babao+normal13 Email you were invited wi…" at bounding box center [466, 138] width 932 height 233
click at [513, 222] on button "Sign Up" at bounding box center [466, 220] width 169 height 19
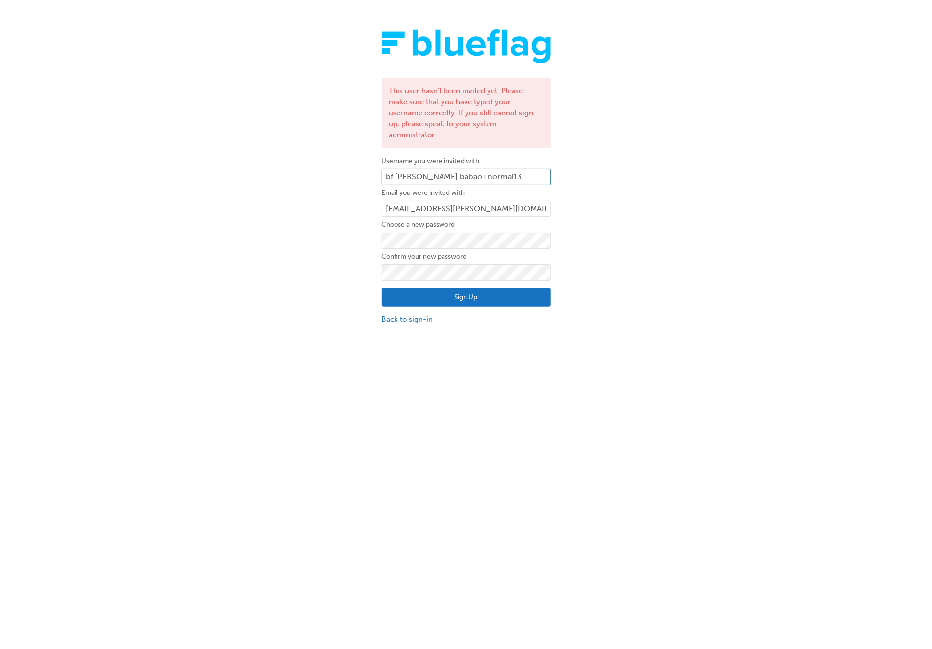
click at [506, 169] on input "bf.roby.babao+normal13" at bounding box center [466, 177] width 169 height 17
click at [416, 314] on link "Back to sign-in" at bounding box center [466, 319] width 169 height 11
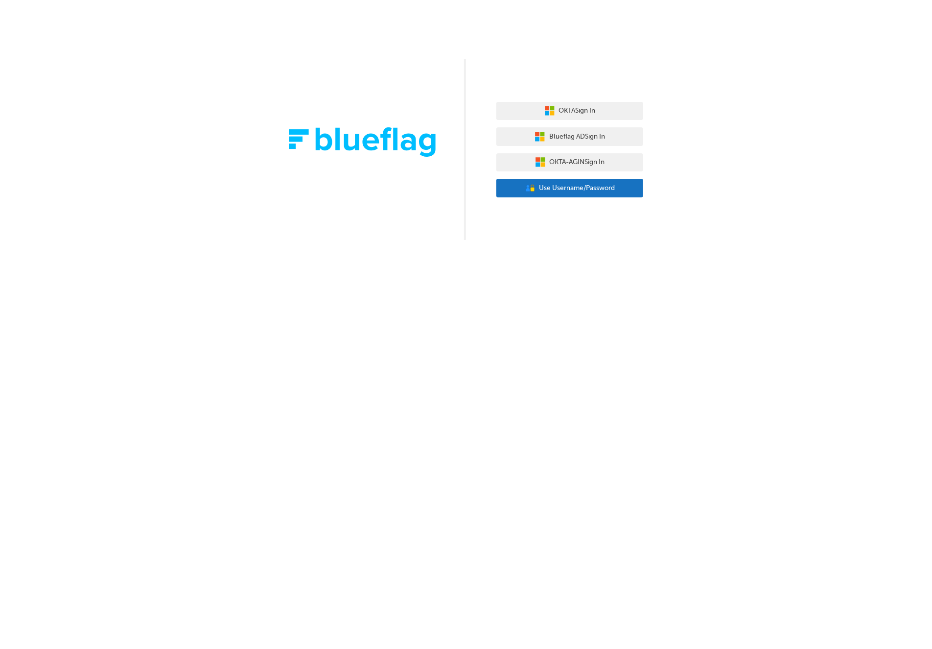
click at [538, 194] on button "User Authentication Icon - Blue Person, Gold Lock Use Username/Password" at bounding box center [569, 188] width 147 height 19
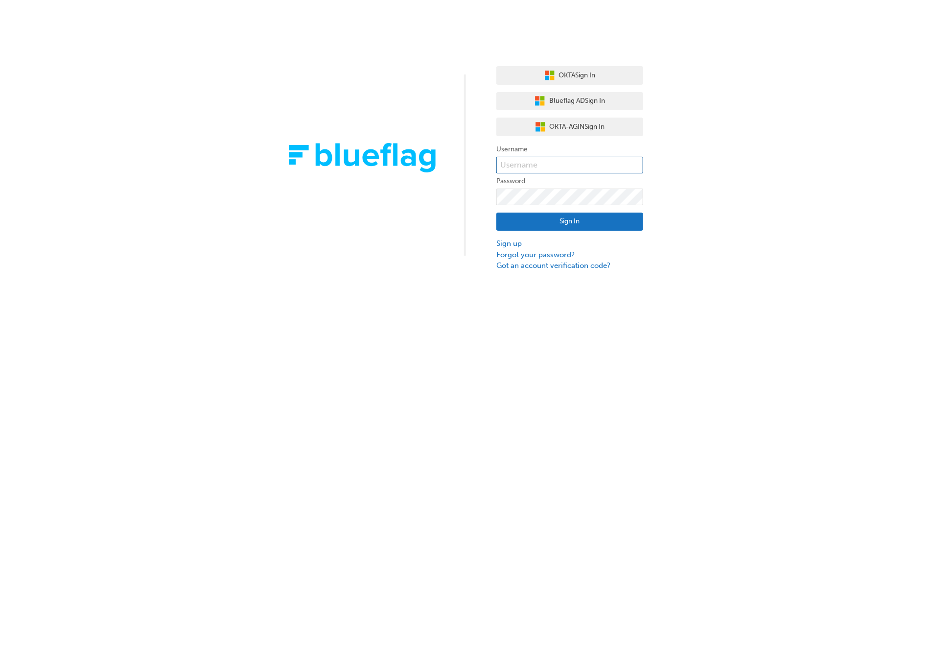
click at [537, 168] on input "text" at bounding box center [569, 165] width 147 height 17
click at [540, 254] on link "Forgot your password?" at bounding box center [569, 254] width 147 height 11
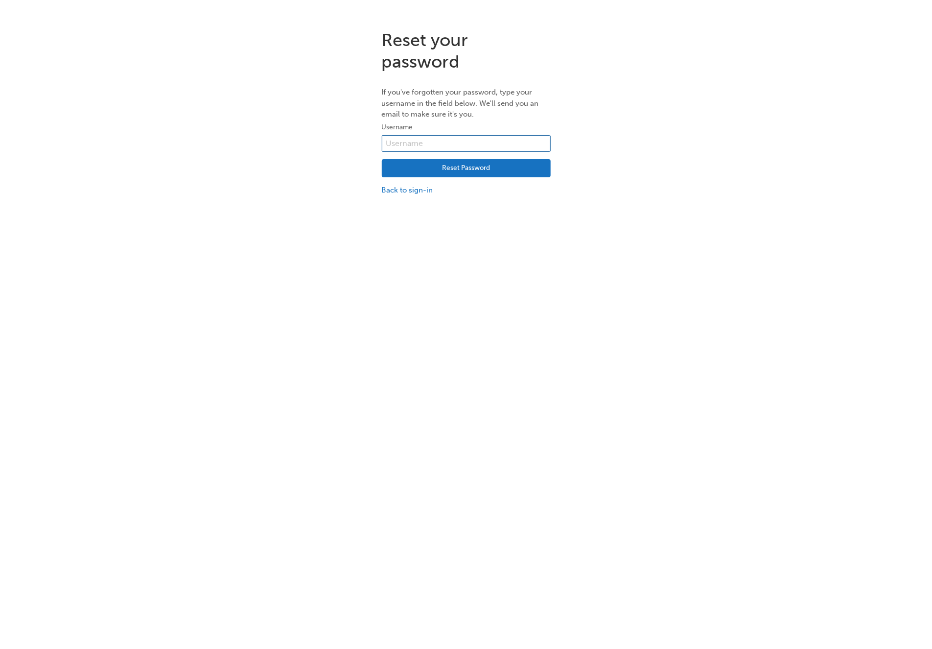
click at [474, 144] on input "text" at bounding box center [466, 143] width 169 height 17
type input "roby.babao+normal@blueflag.com.au"
click at [498, 171] on button "Reset Password" at bounding box center [466, 168] width 169 height 19
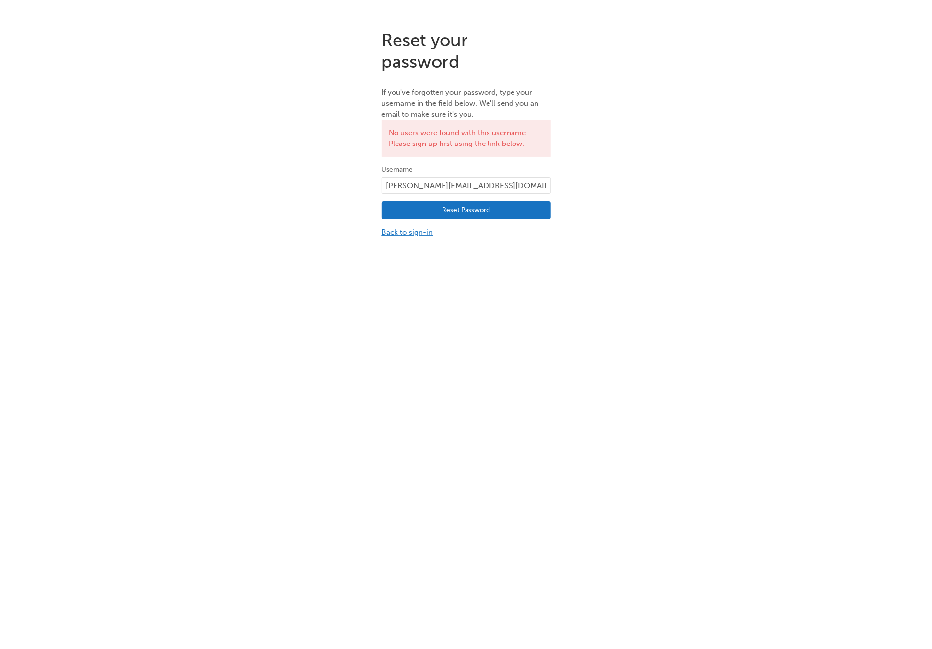
click at [402, 231] on link "Back to sign-in" at bounding box center [466, 232] width 169 height 11
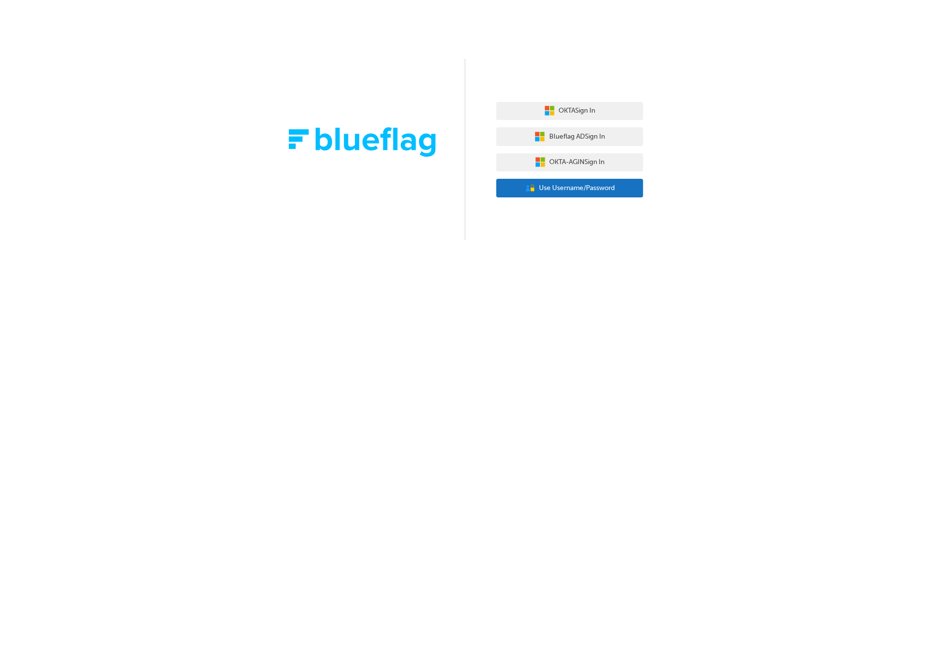
click at [546, 187] on span "Use Username/Password" at bounding box center [577, 188] width 76 height 11
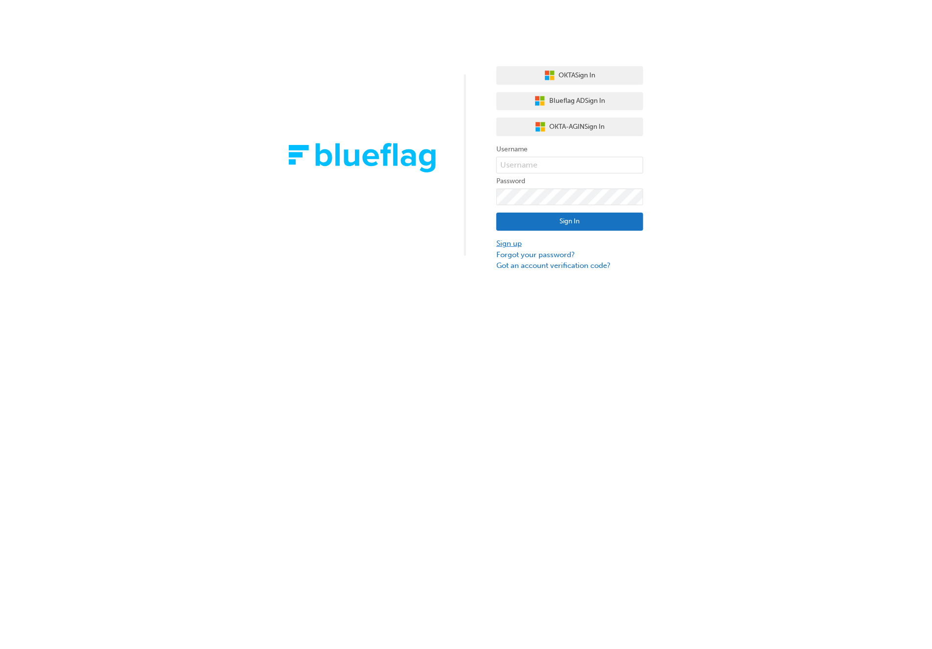
click at [504, 243] on link "Sign up" at bounding box center [569, 243] width 147 height 11
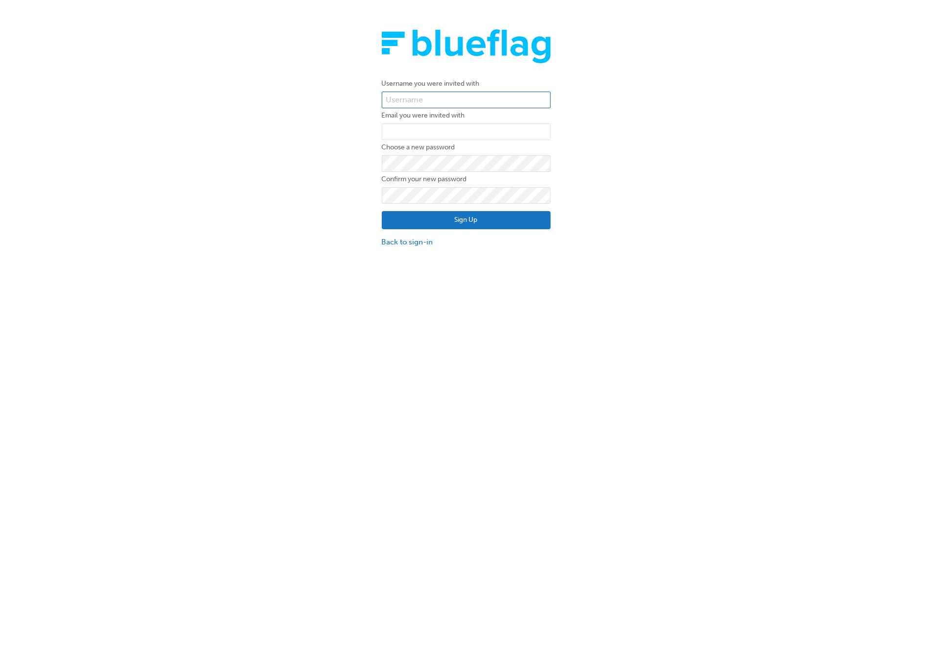
click at [442, 91] on form "Username you were invited with Email you were invited with Choose a new passwor…" at bounding box center [466, 163] width 169 height 170
drag, startPoint x: 442, startPoint y: 95, endPoint x: 447, endPoint y: 107, distance: 12.9
click at [442, 95] on input "text" at bounding box center [466, 100] width 169 height 17
type input "bf.roby.babao+normal"
click at [427, 131] on input "email" at bounding box center [466, 131] width 169 height 17
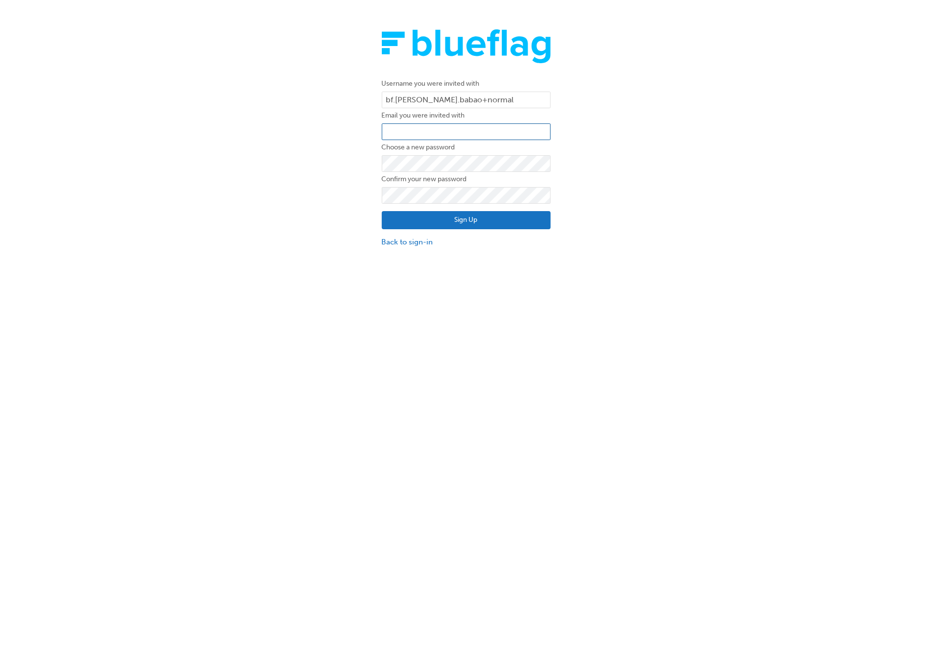
type input "roby.babao+normal@blueflag.com.au"
drag, startPoint x: 212, startPoint y: 235, endPoint x: 227, endPoint y: 234, distance: 15.2
click at [220, 235] on div "Username you were invited with bf.roby.babao+normal Email you were invited with…" at bounding box center [466, 138] width 932 height 233
click at [437, 217] on button "Sign Up" at bounding box center [466, 220] width 169 height 19
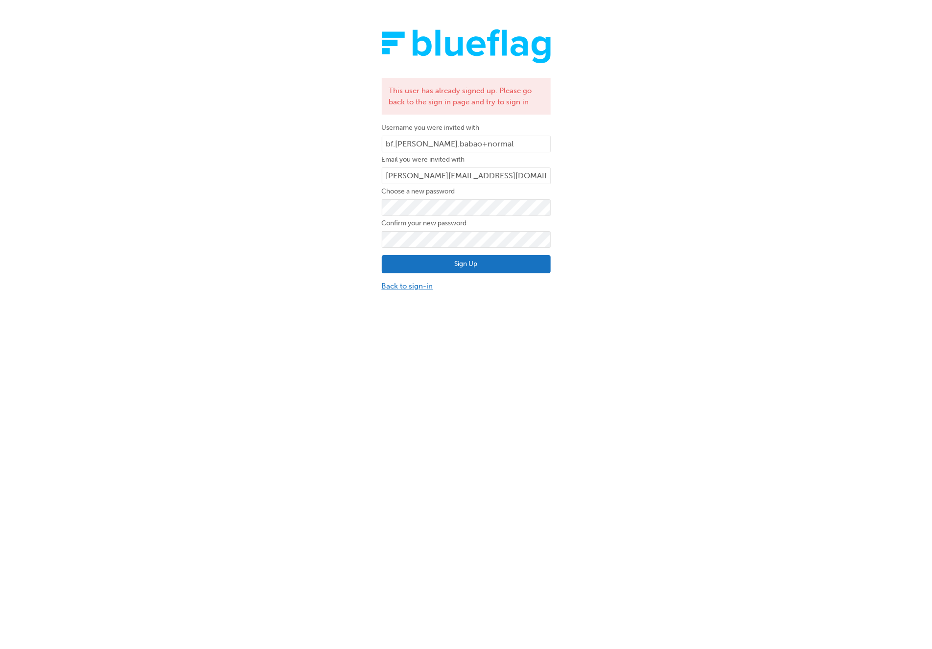
click at [416, 285] on link "Back to sign-in" at bounding box center [466, 285] width 169 height 11
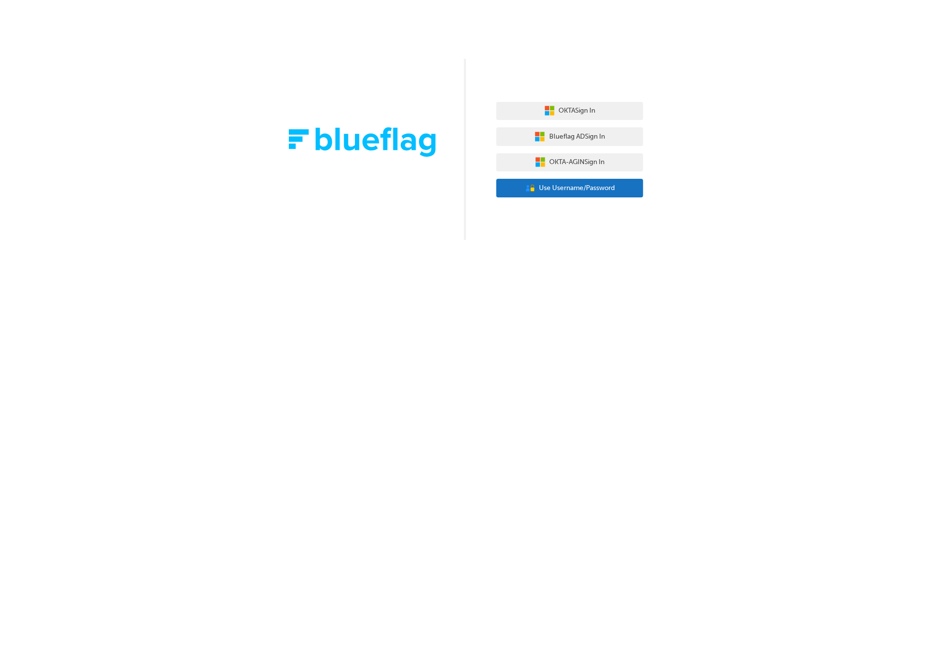
click at [589, 193] on button "User Authentication Icon - Blue Person, Gold Lock Use Username/Password" at bounding box center [569, 188] width 147 height 19
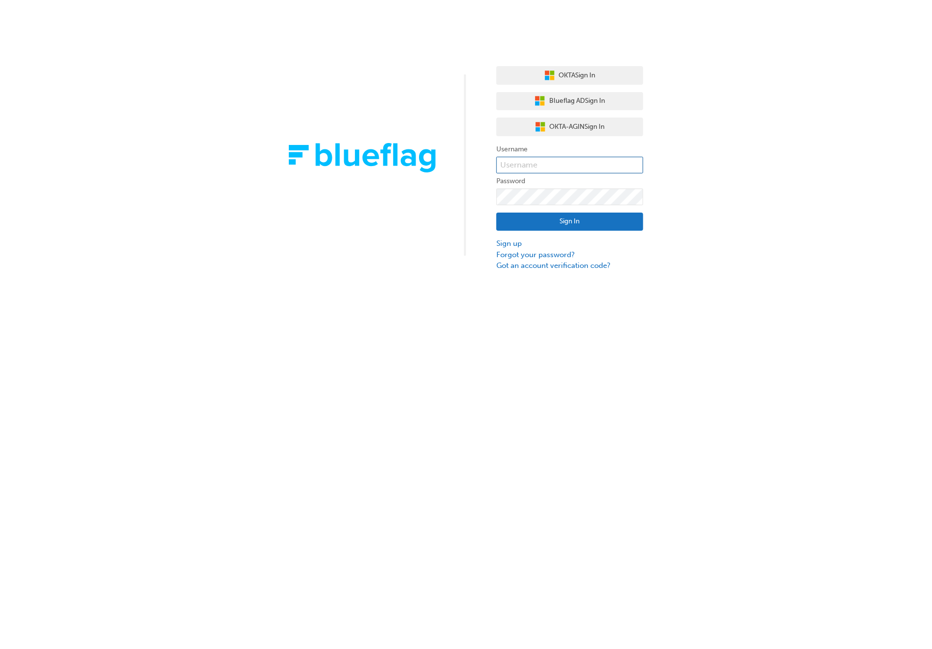
click at [536, 160] on input "text" at bounding box center [569, 165] width 147 height 17
type input "bf"
click at [563, 162] on input "bf" at bounding box center [569, 165] width 147 height 17
drag, startPoint x: 540, startPoint y: 164, endPoint x: 455, endPoint y: 159, distance: 85.3
click at [455, 159] on div "OKTA Sign In Blueflag AD Sign In OKTA-AGIN Sign In Username bf Password Sign In…" at bounding box center [466, 135] width 932 height 271
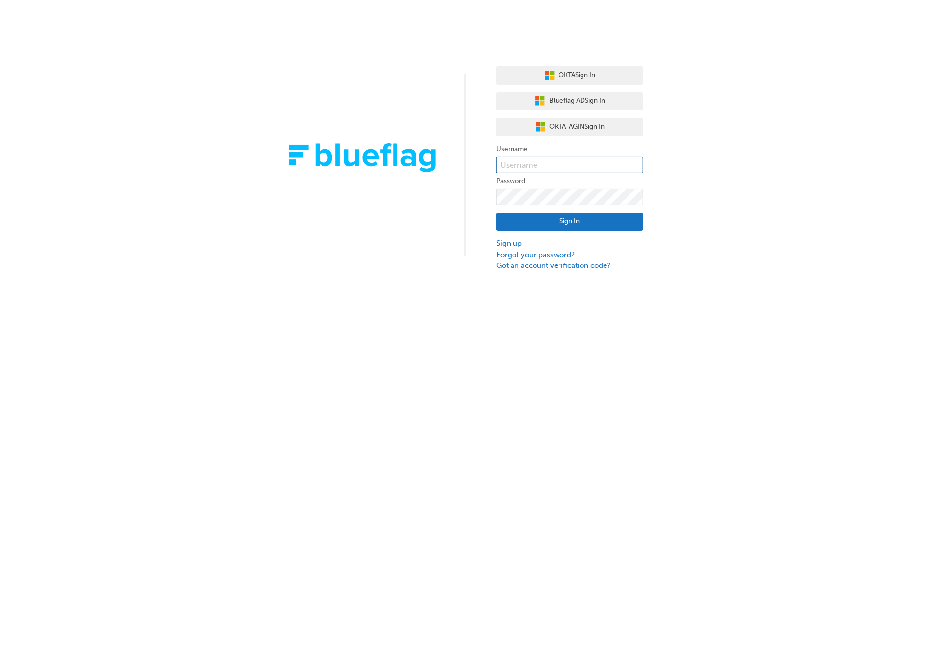
click at [535, 166] on input "text" at bounding box center [569, 165] width 147 height 17
paste input "bf.roby.babao+norma"
type input "bf.roby.babao+normal"
drag, startPoint x: 385, startPoint y: 311, endPoint x: 415, endPoint y: 304, distance: 30.6
click at [402, 308] on div "OKTA Sign In Blueflag AD Sign In OKTA-AGIN Sign In Username bf.roby.babao+norma…" at bounding box center [466, 324] width 932 height 649
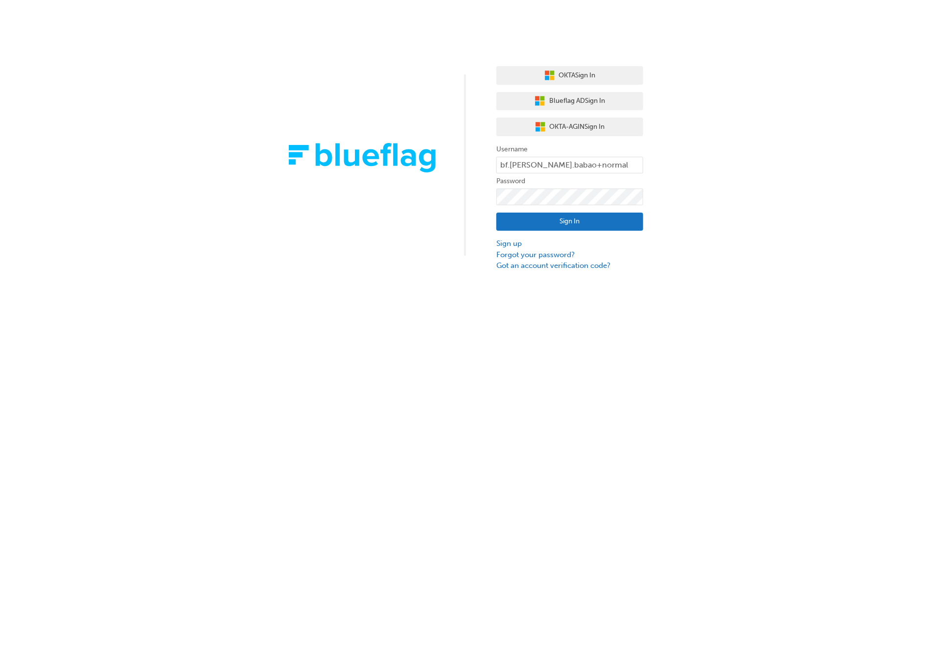
click at [578, 217] on button "Sign In" at bounding box center [569, 221] width 147 height 19
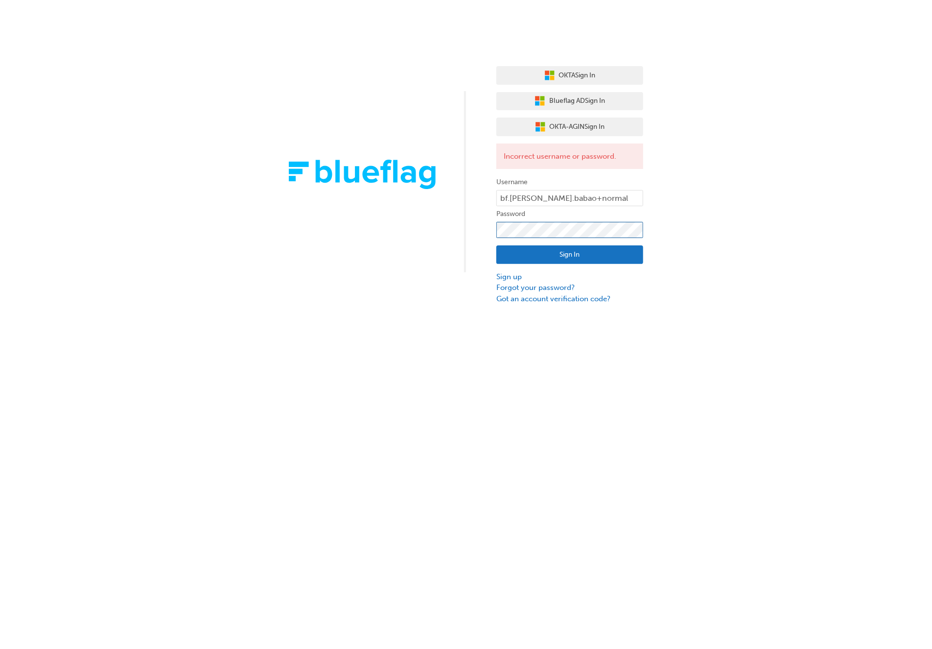
click at [436, 226] on div "OKTA Sign In Blueflag AD Sign In OKTA-AGIN Sign In Incorrect username or passwo…" at bounding box center [466, 152] width 932 height 304
click button "Sign In" at bounding box center [569, 254] width 147 height 19
click at [581, 255] on button "Sign In" at bounding box center [569, 254] width 147 height 19
click at [564, 297] on link "Got an account verification code?" at bounding box center [569, 298] width 147 height 11
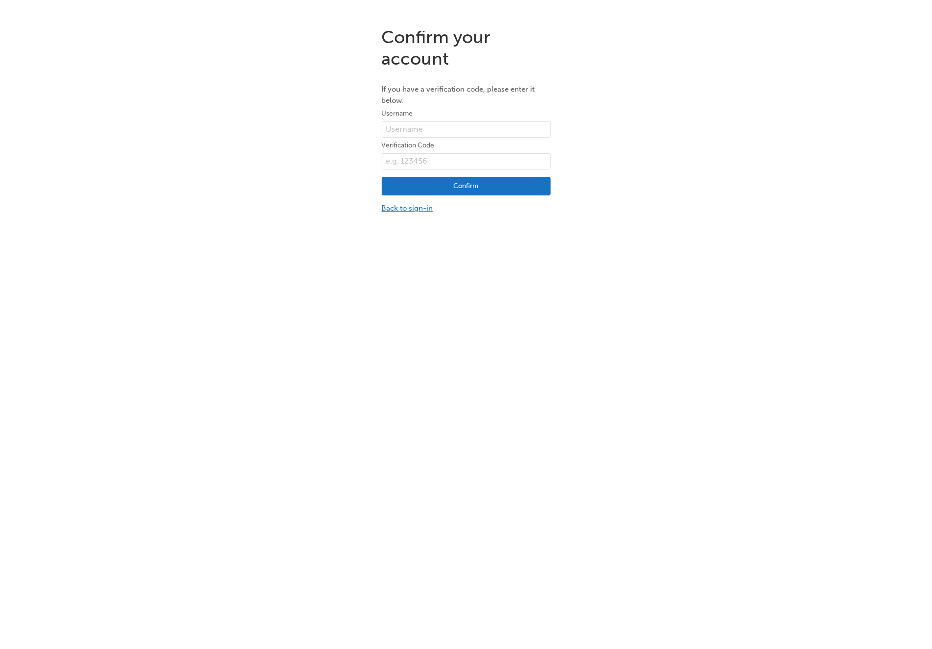
scroll to position [4, 0]
click at [427, 207] on link "Back to sign-in" at bounding box center [466, 207] width 169 height 11
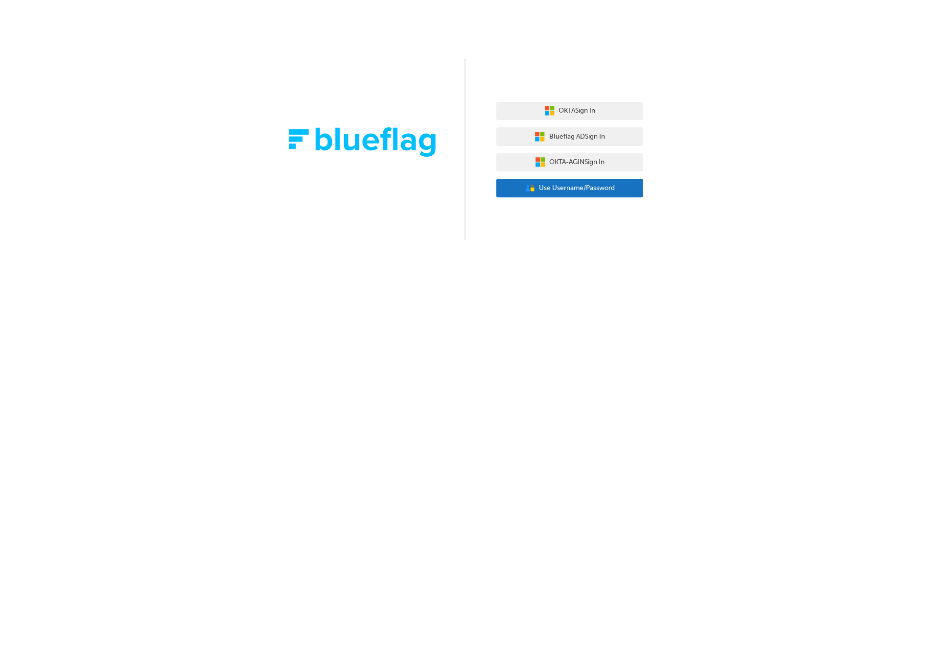
click at [603, 190] on span "Use Username/Password" at bounding box center [577, 188] width 76 height 11
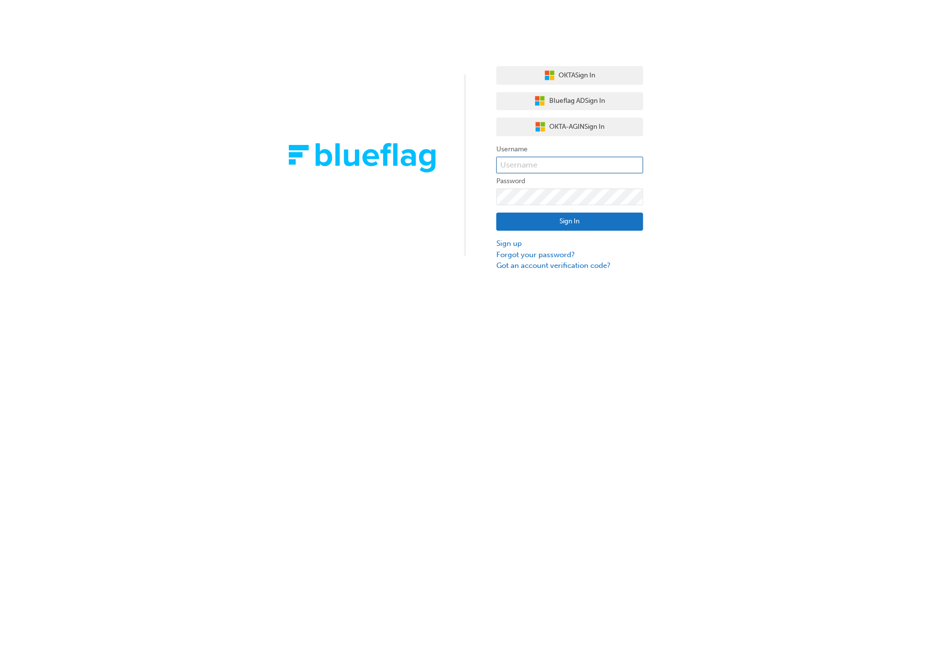
click at [547, 164] on input "text" at bounding box center [569, 165] width 147 height 17
type input "bf.roby.babao+normal"
click at [638, 331] on div "OKTA Sign In Blueflag AD Sign In OKTA-AGIN Sign In Username bf.roby.babao+norma…" at bounding box center [466, 324] width 932 height 649
click at [371, 190] on div "OKTA Sign In Blueflag AD Sign In OKTA-AGIN Sign In Username bf.roby.babao+norma…" at bounding box center [466, 135] width 932 height 271
click at [525, 223] on button "Sign In" at bounding box center [569, 221] width 147 height 19
